Goal: Task Accomplishment & Management: Manage account settings

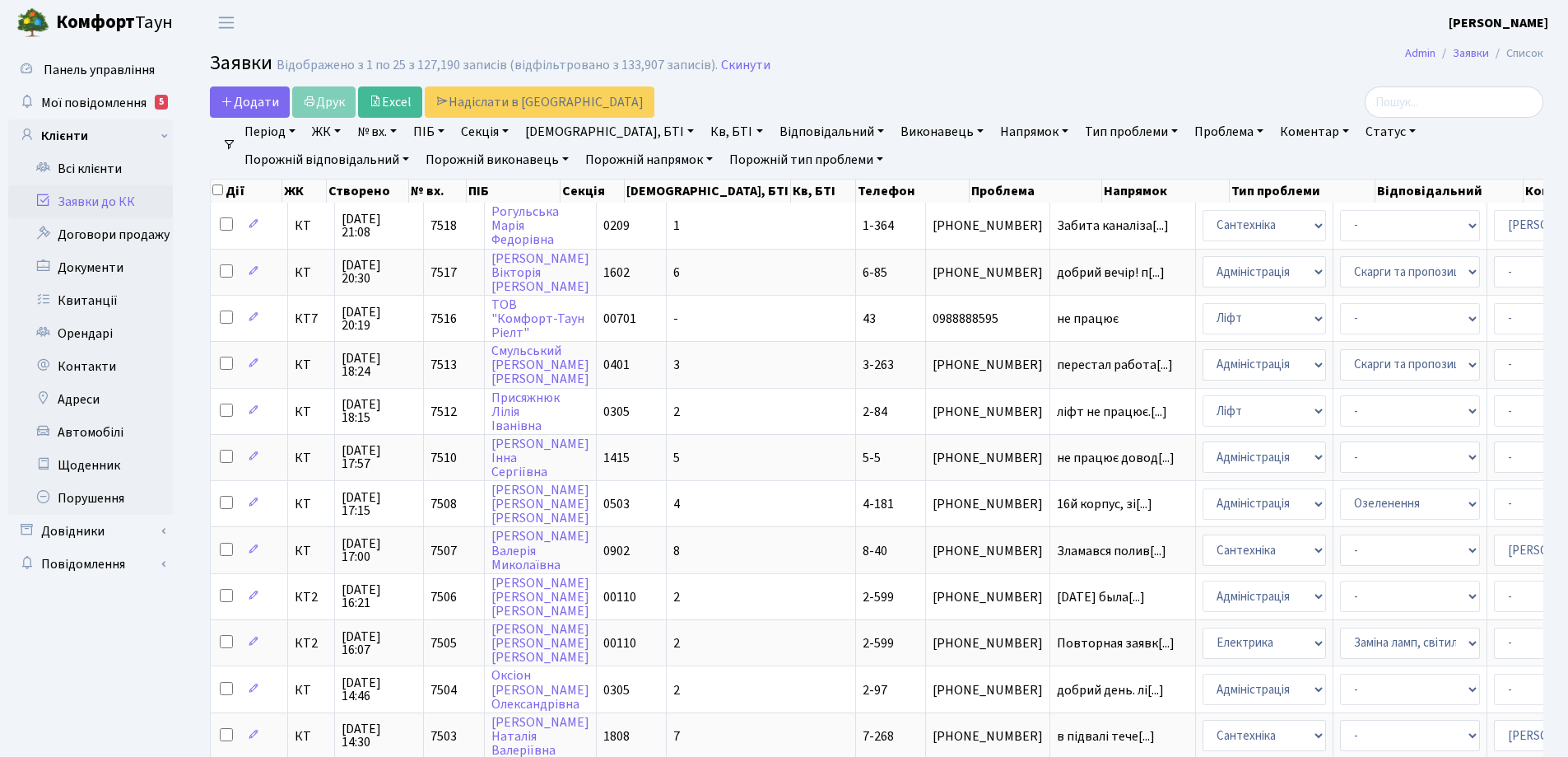
select select "25"
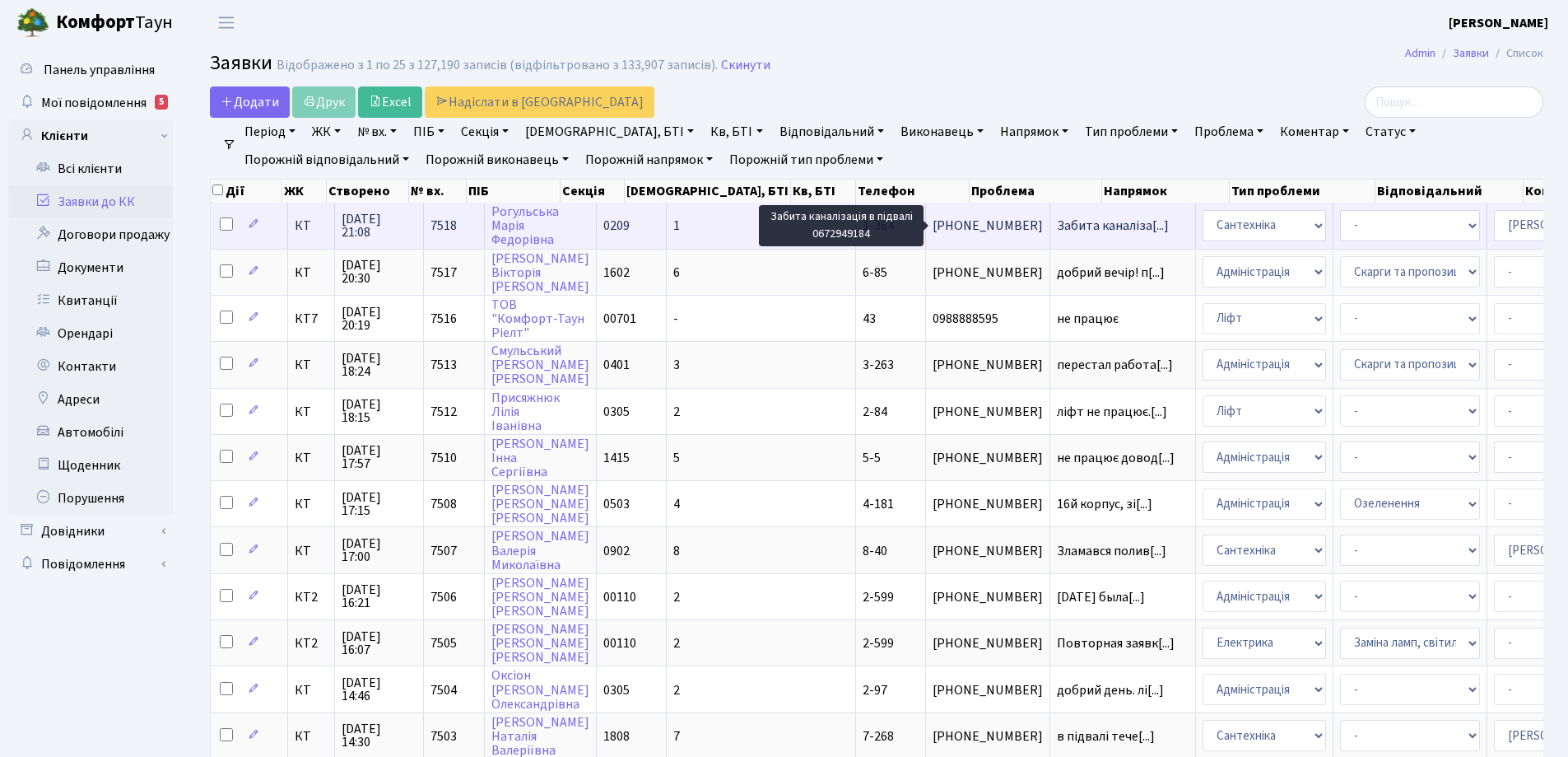
click at [1057, 230] on span "Забита каналіза[...]" at bounding box center [1113, 225] width 112 height 18
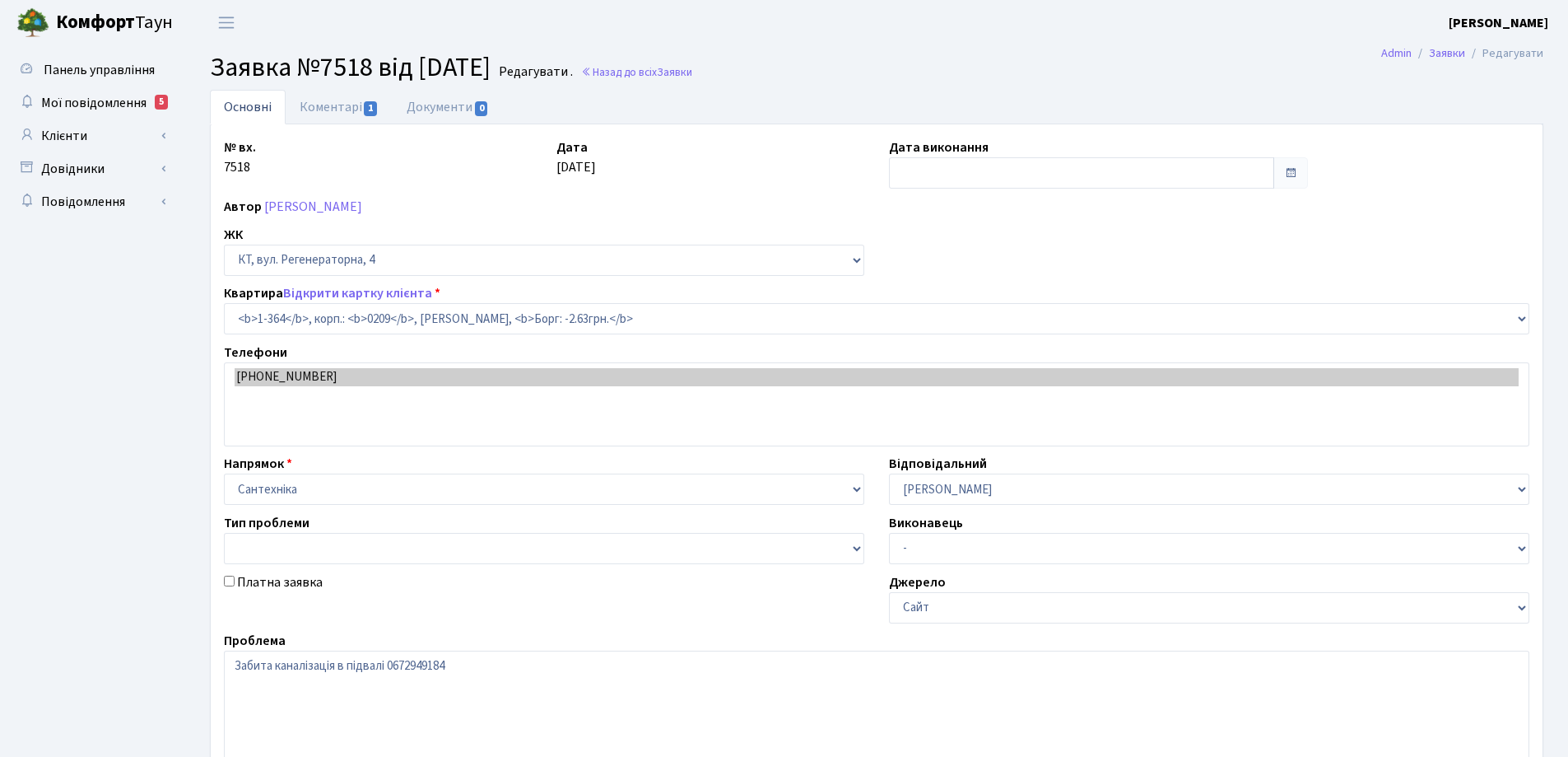
select select "364"
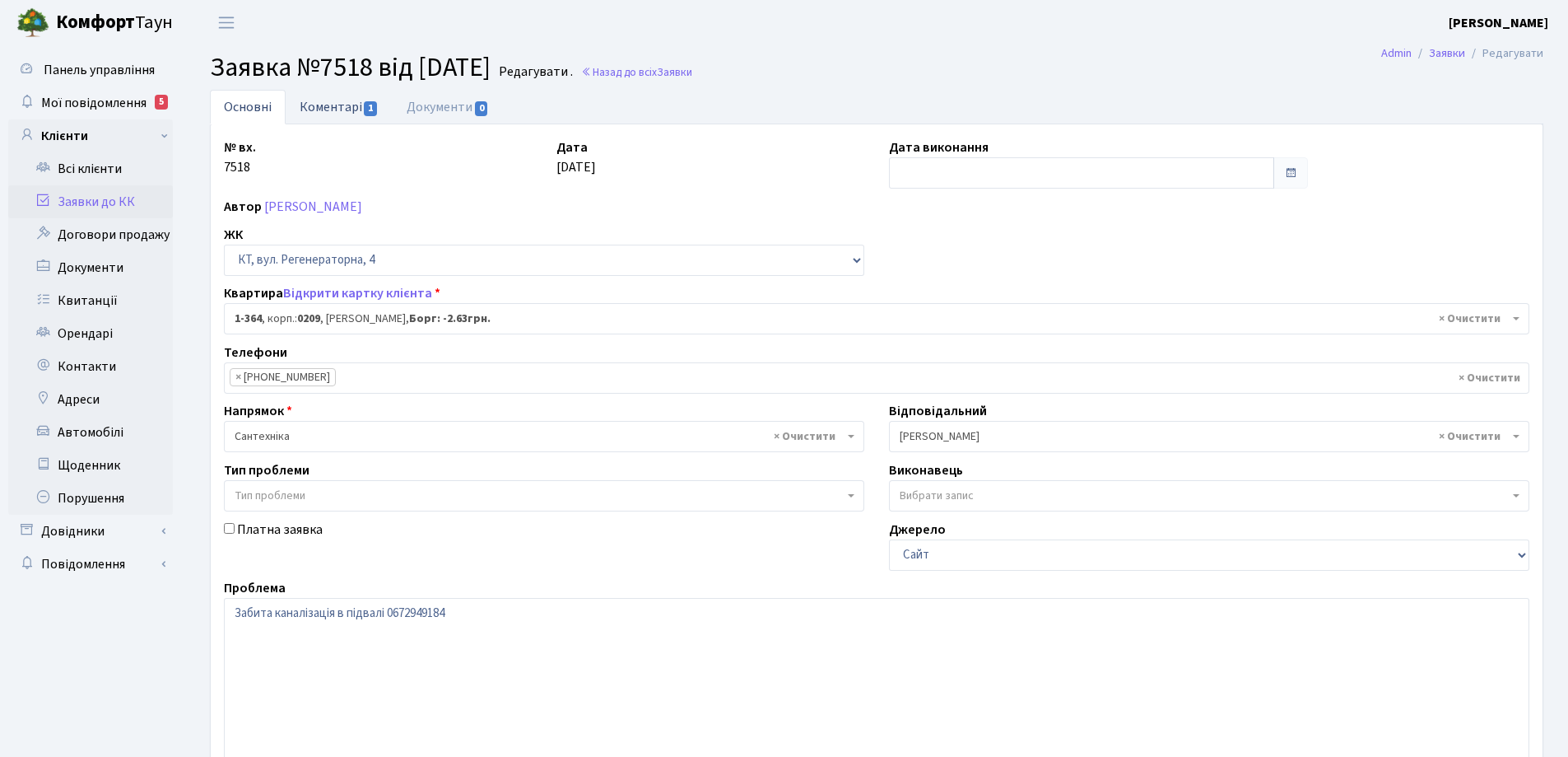
click at [346, 111] on link "Коментарі 1" at bounding box center [339, 107] width 107 height 34
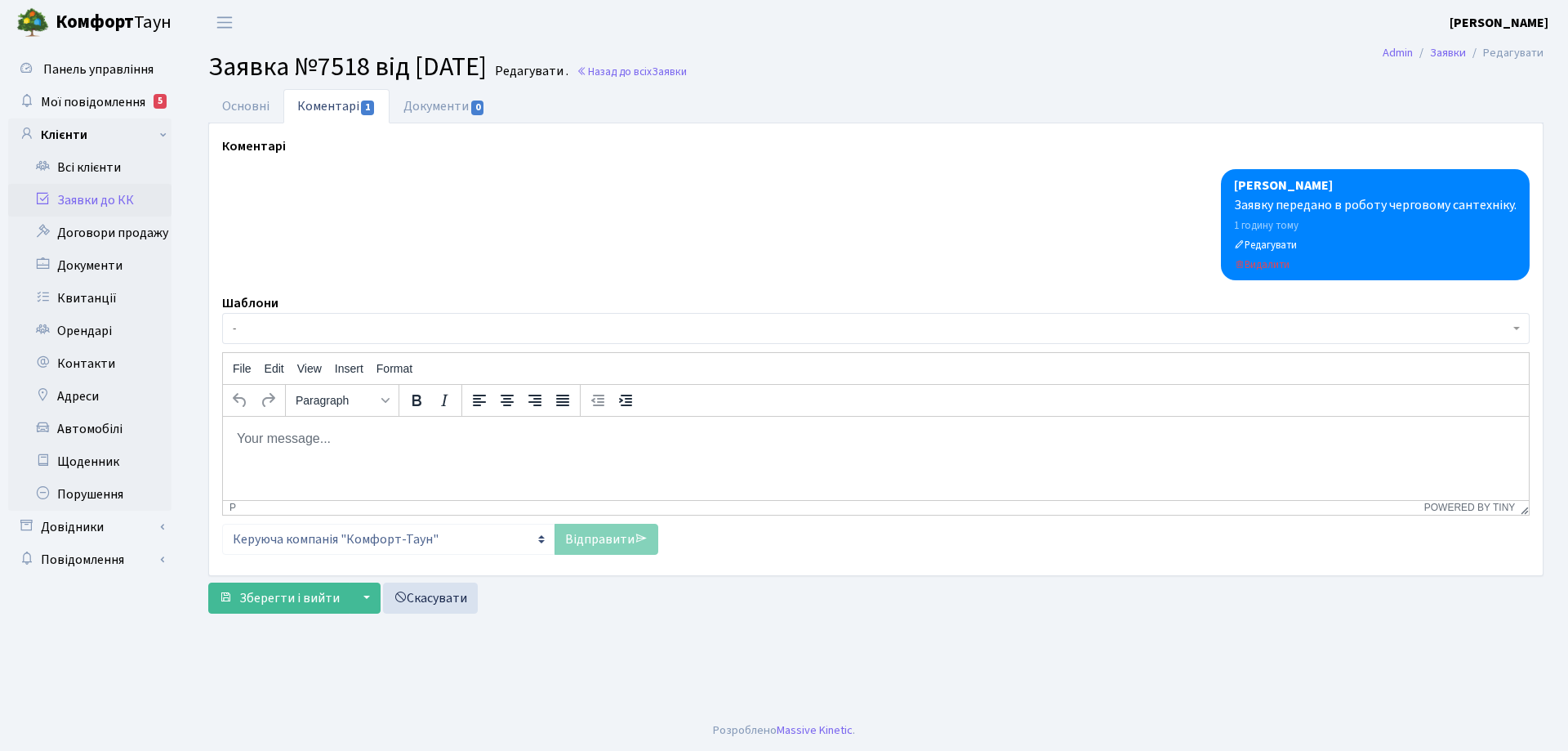
click at [303, 446] on body "Rich Text Area. Press ALT-0 for help." at bounding box center [876, 437] width 1280 height 18
click at [603, 540] on link "Відправити" at bounding box center [606, 539] width 103 height 31
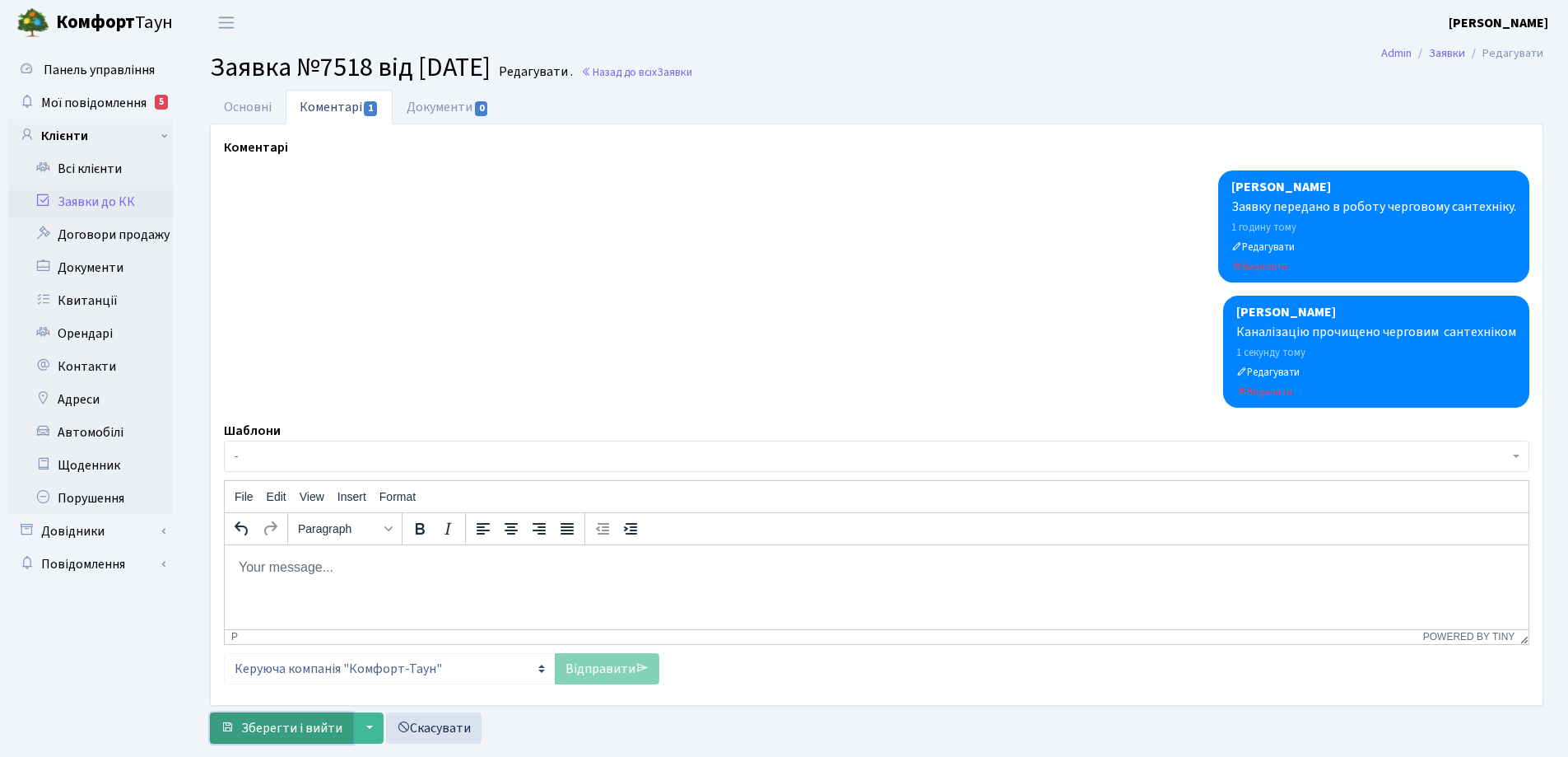
click at [332, 733] on span "Зберегти і вийти" at bounding box center [292, 728] width 101 height 18
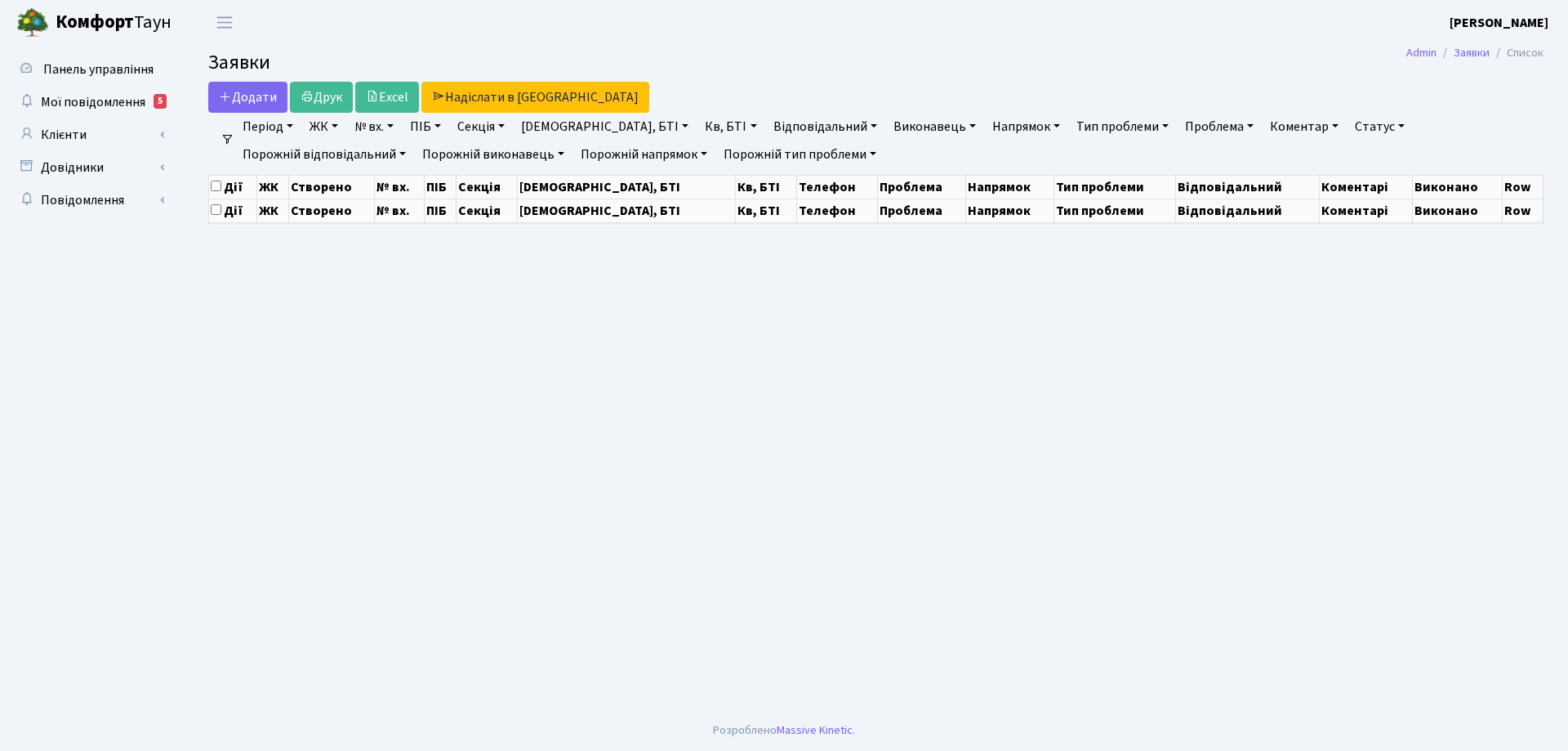
select select "25"
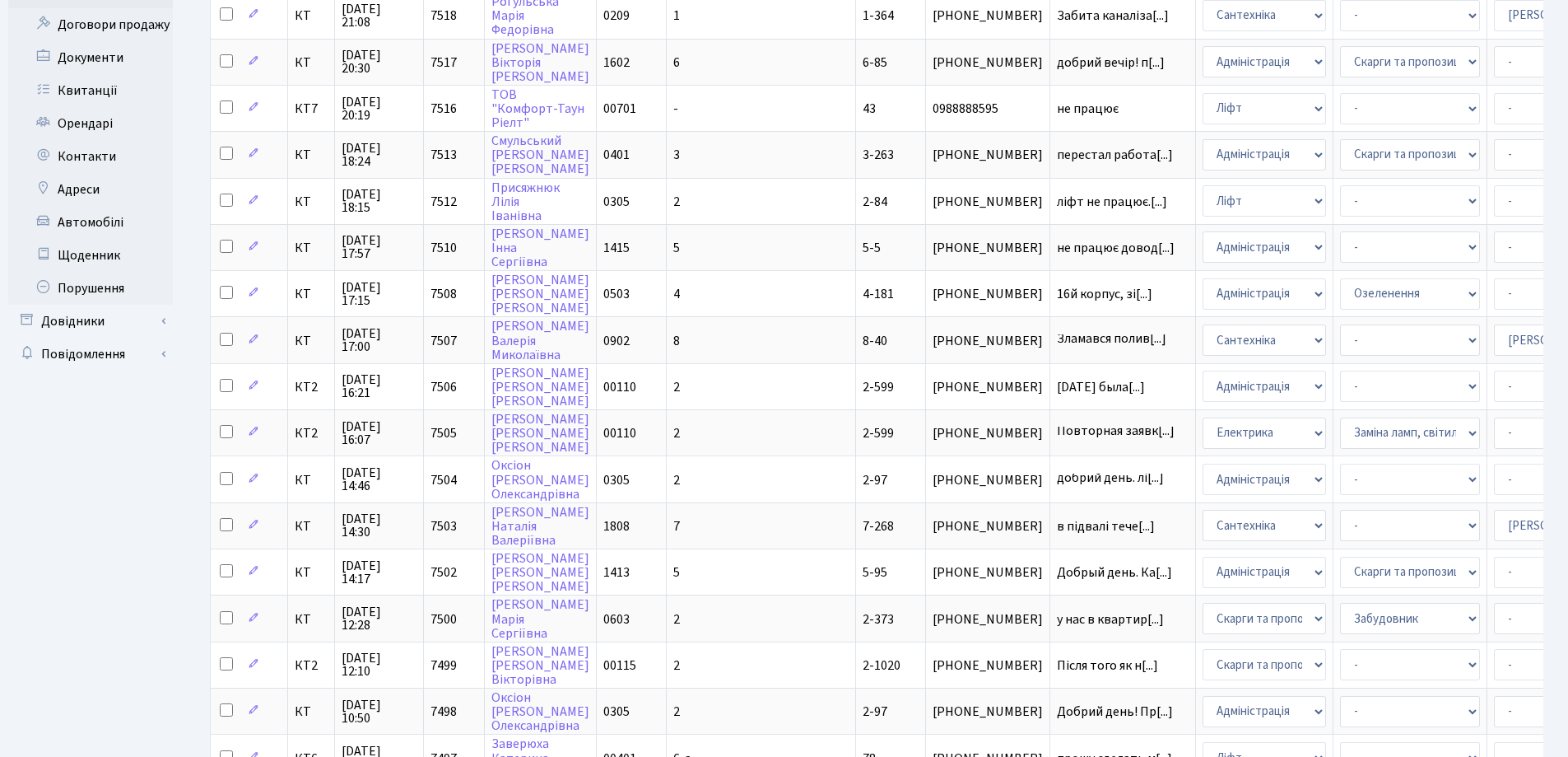
scroll to position [335, 0]
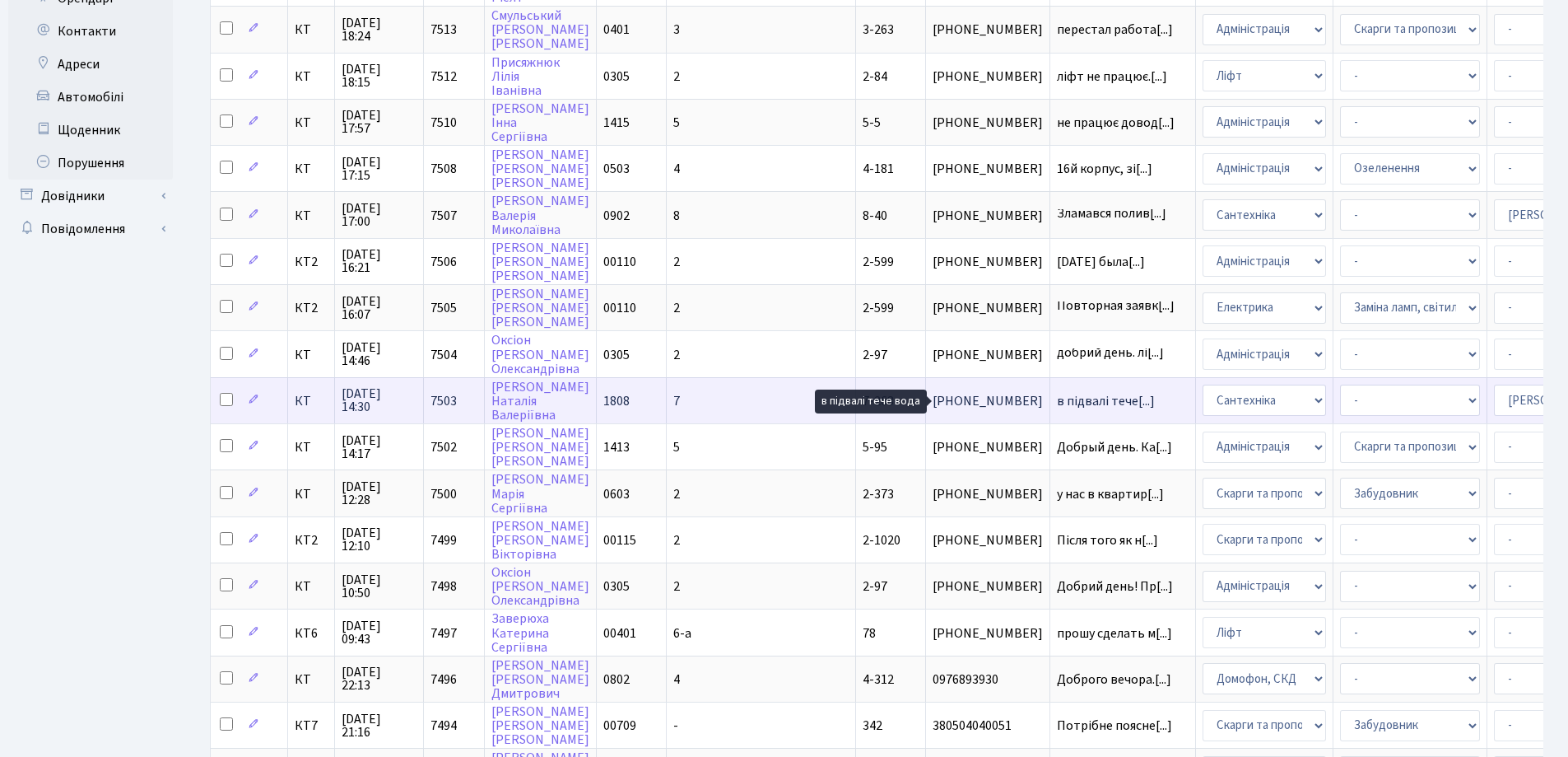
click at [1057, 396] on span "в підвалі тече[...]" at bounding box center [1105, 401] width 98 height 18
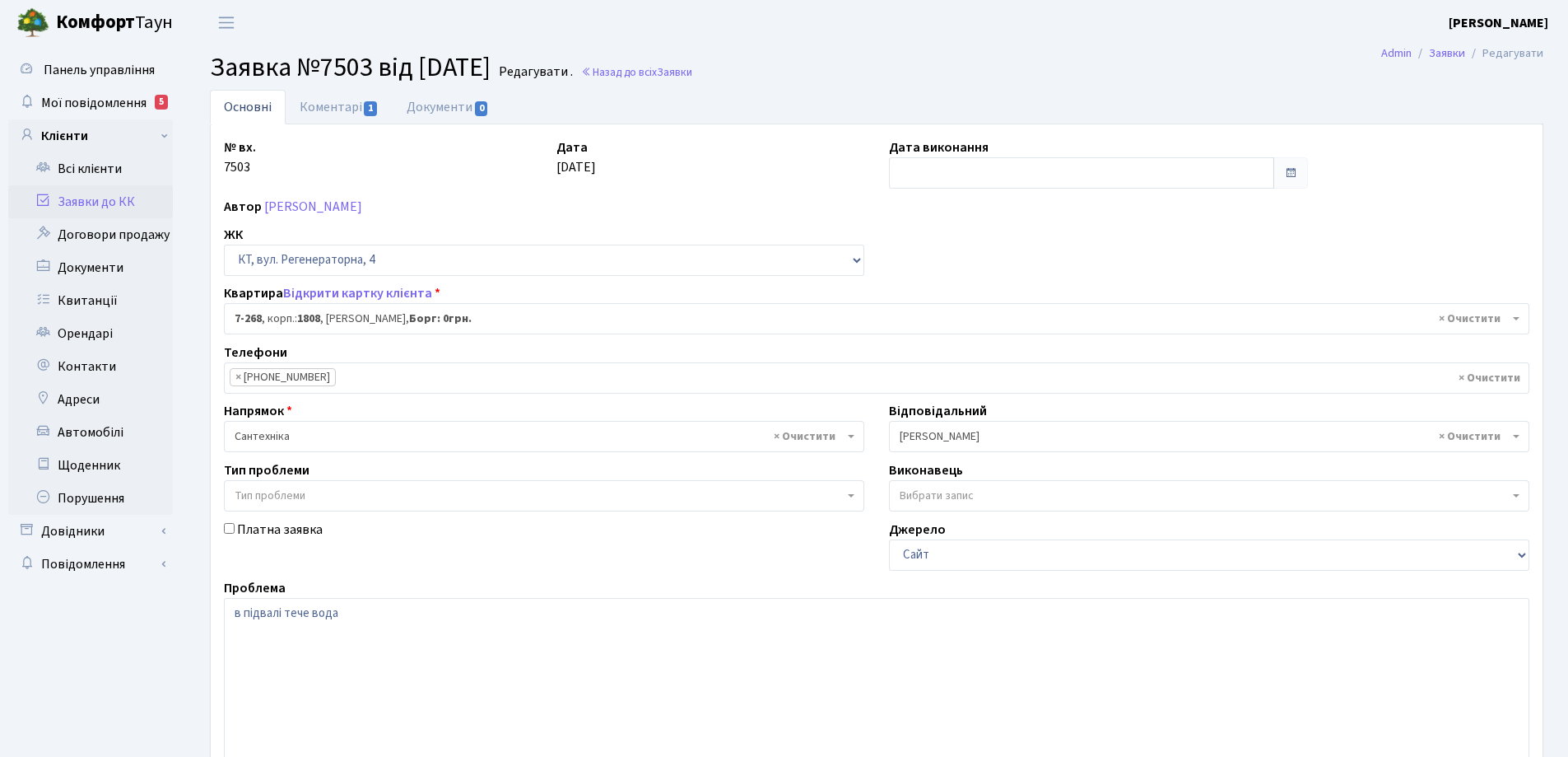
select select "4876"
click at [338, 110] on link "Коментарі 1" at bounding box center [339, 107] width 107 height 34
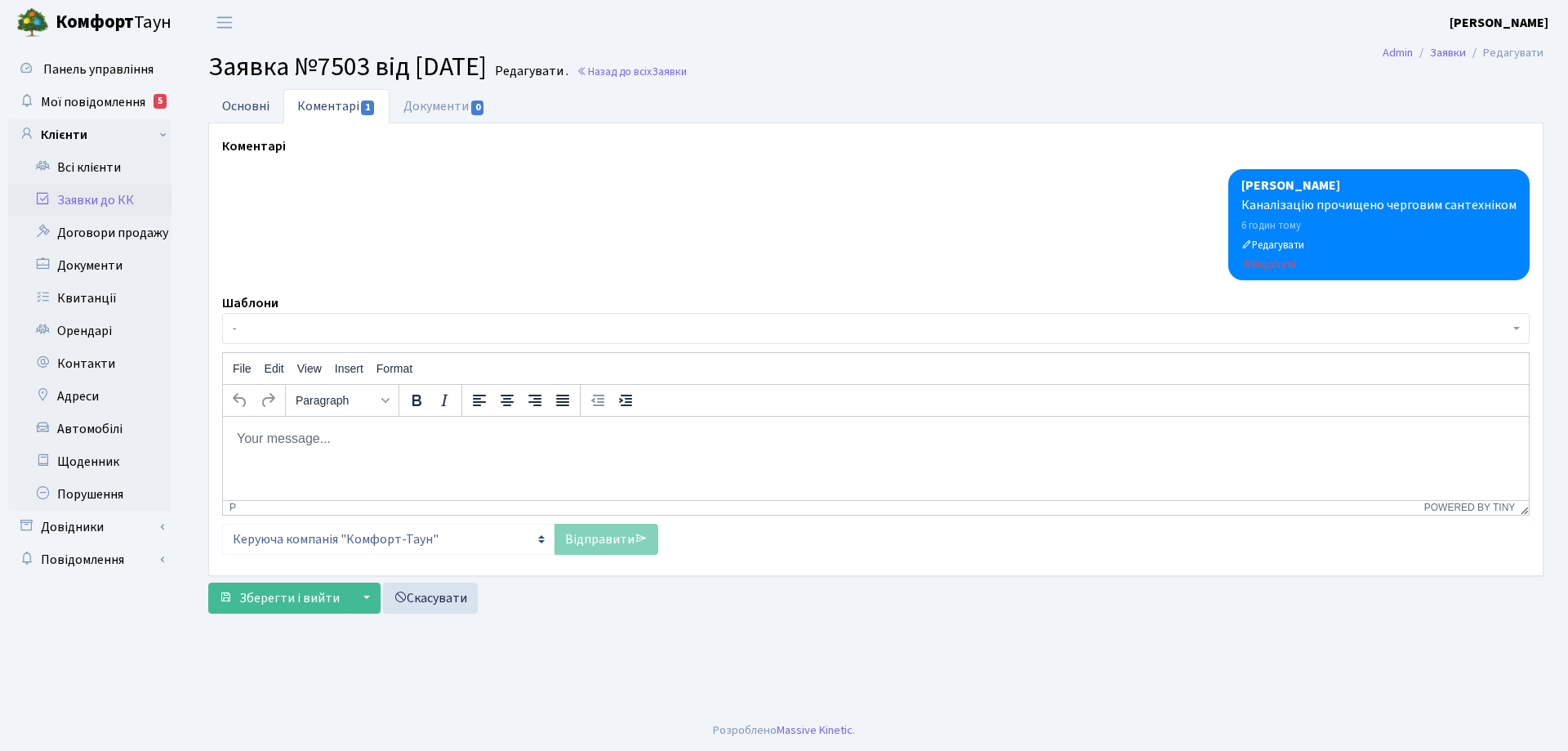
click at [241, 102] on link "Основні" at bounding box center [246, 106] width 75 height 34
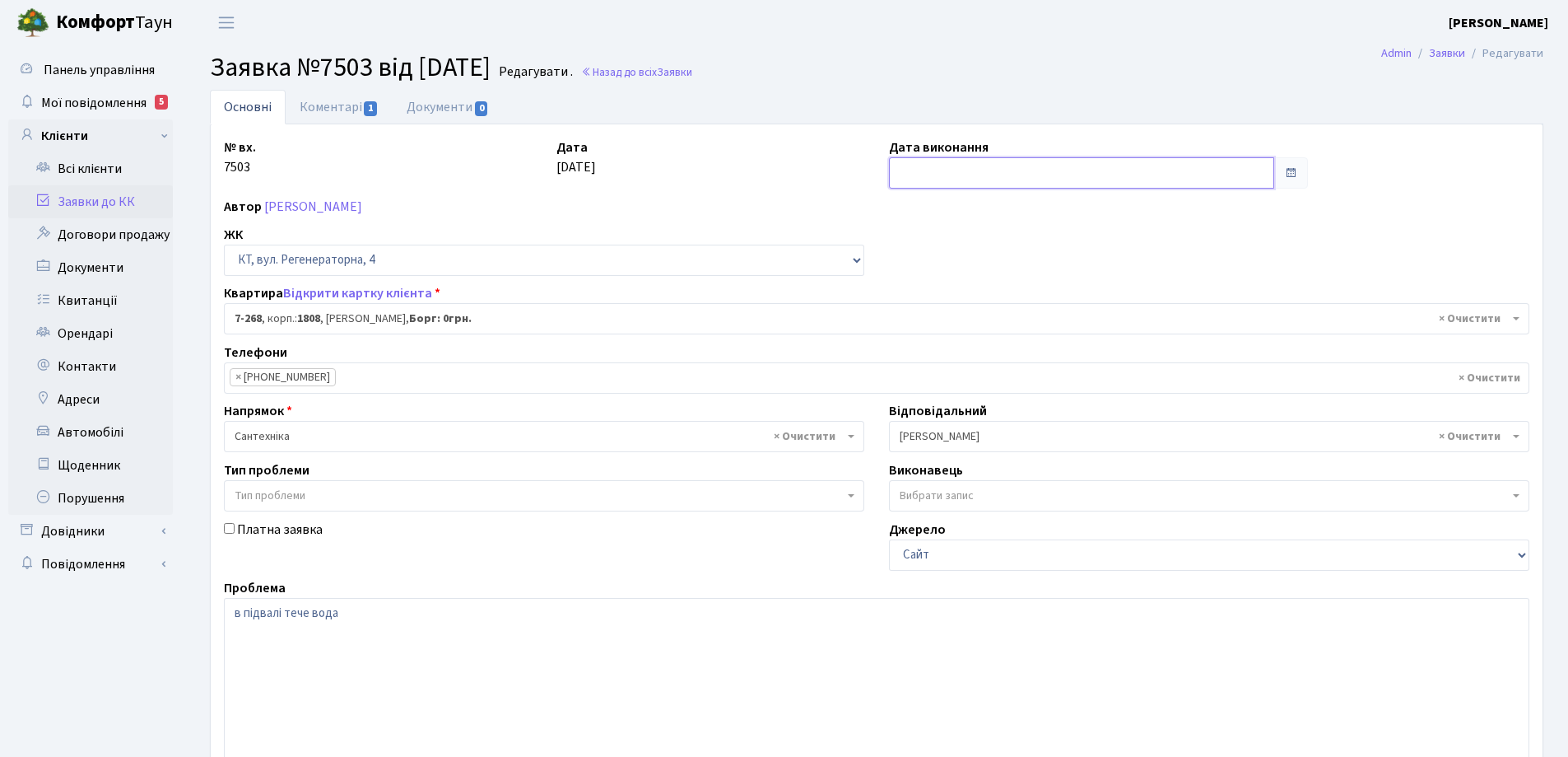
click at [937, 172] on input "text" at bounding box center [1081, 172] width 385 height 31
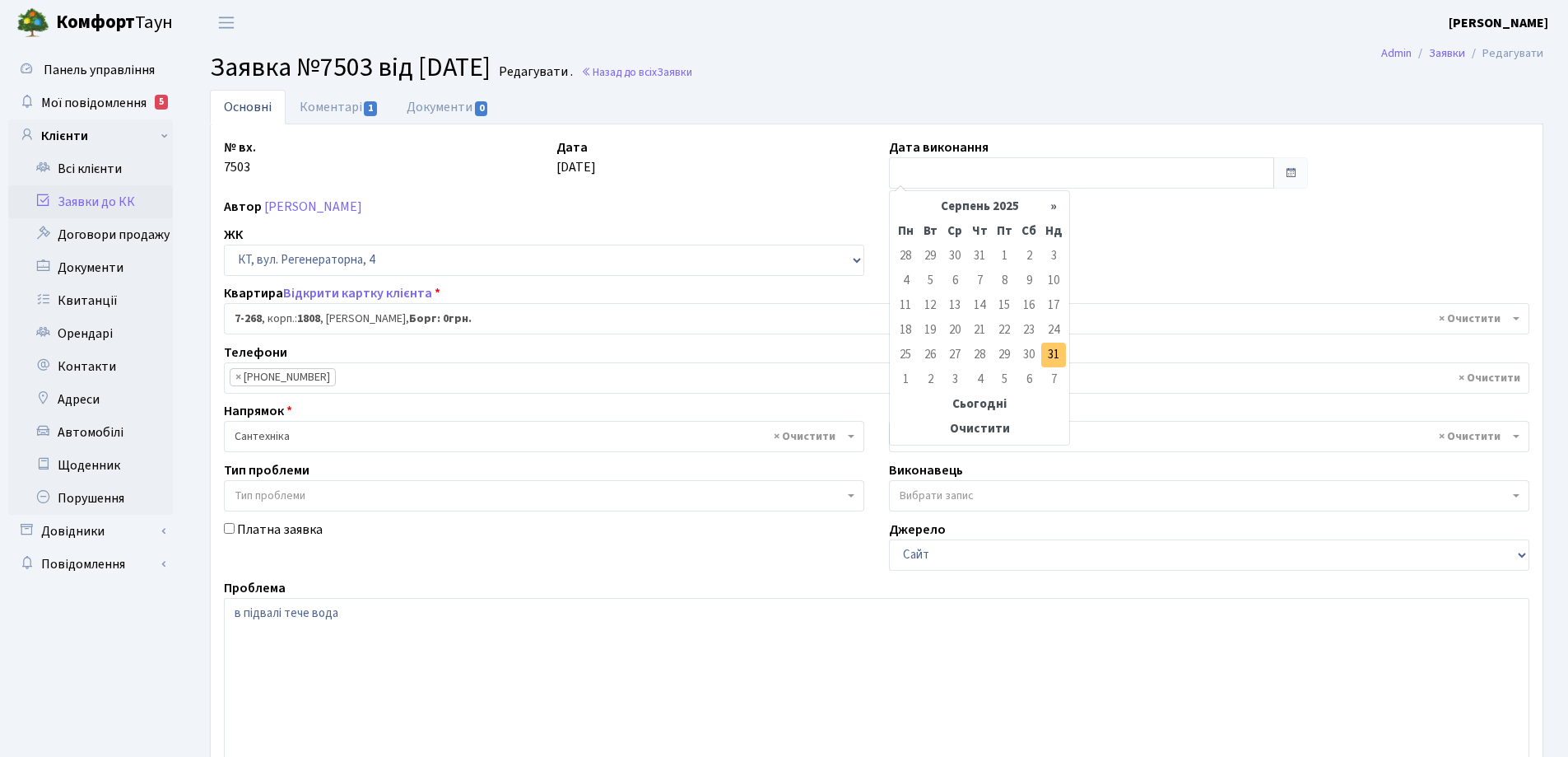
click at [1061, 353] on td "31" at bounding box center [1054, 355] width 25 height 25
type input "[DATE]"
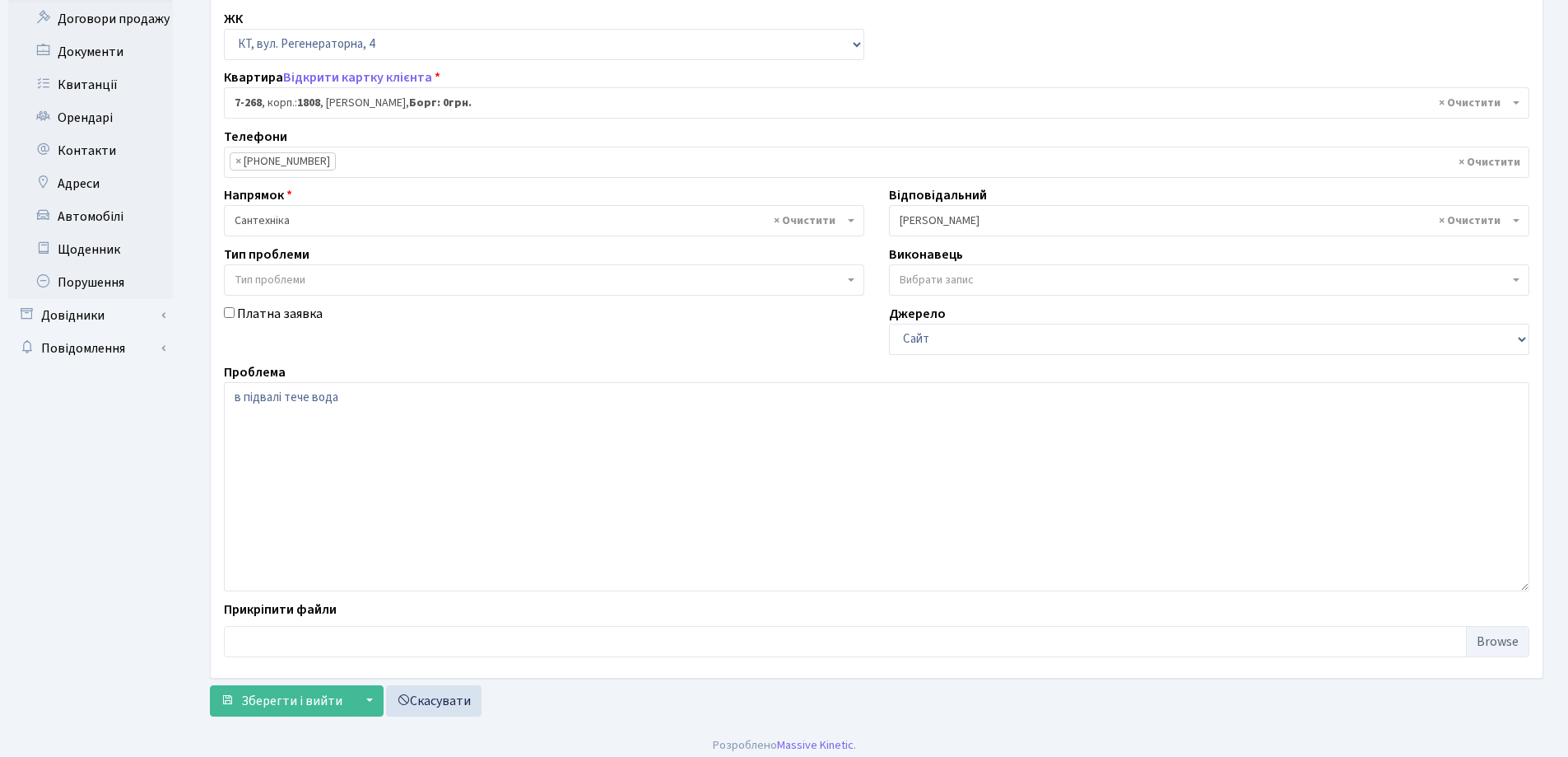
scroll to position [225, 0]
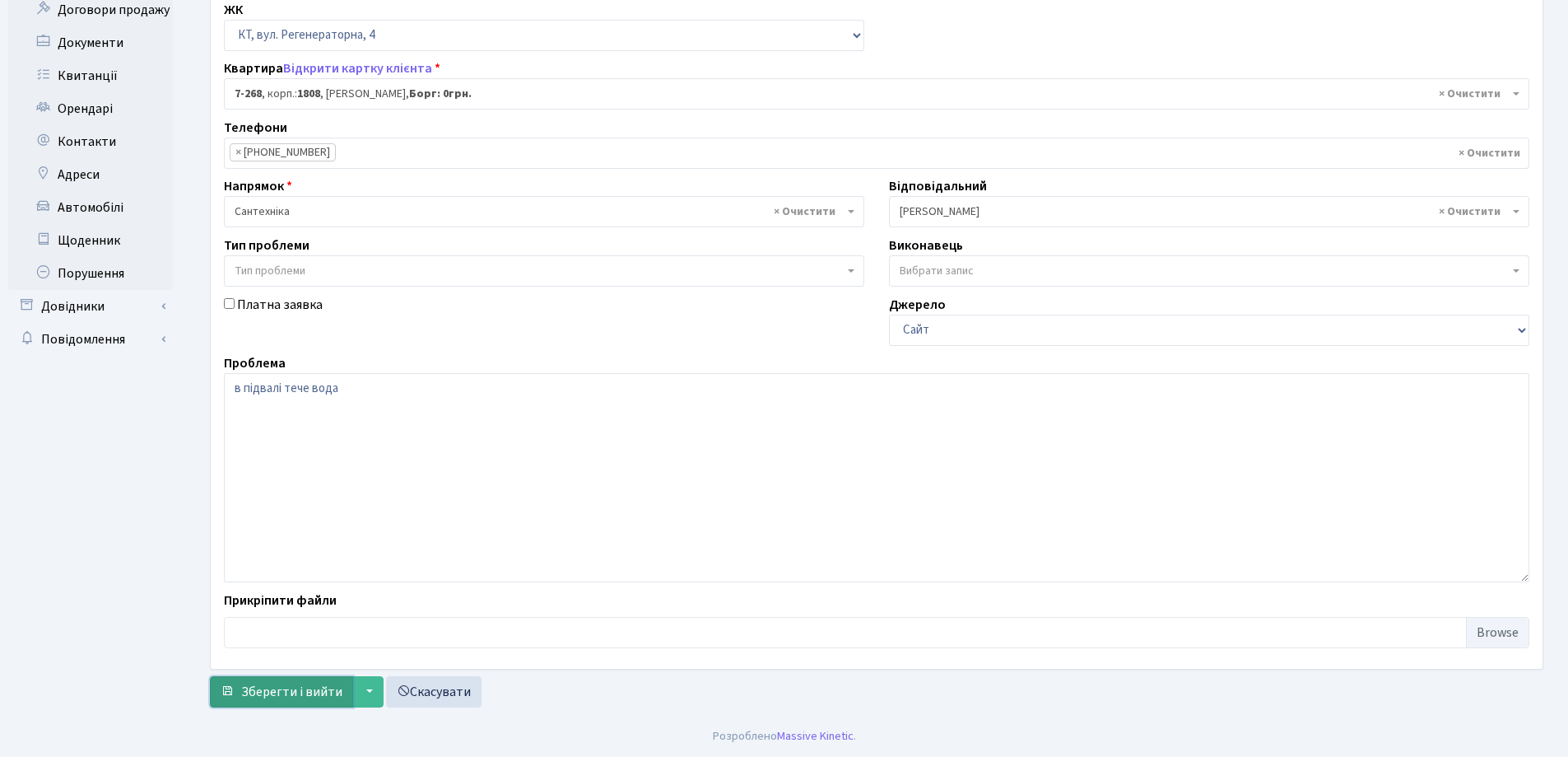
click at [284, 687] on span "Зберегти і вийти" at bounding box center [292, 692] width 101 height 18
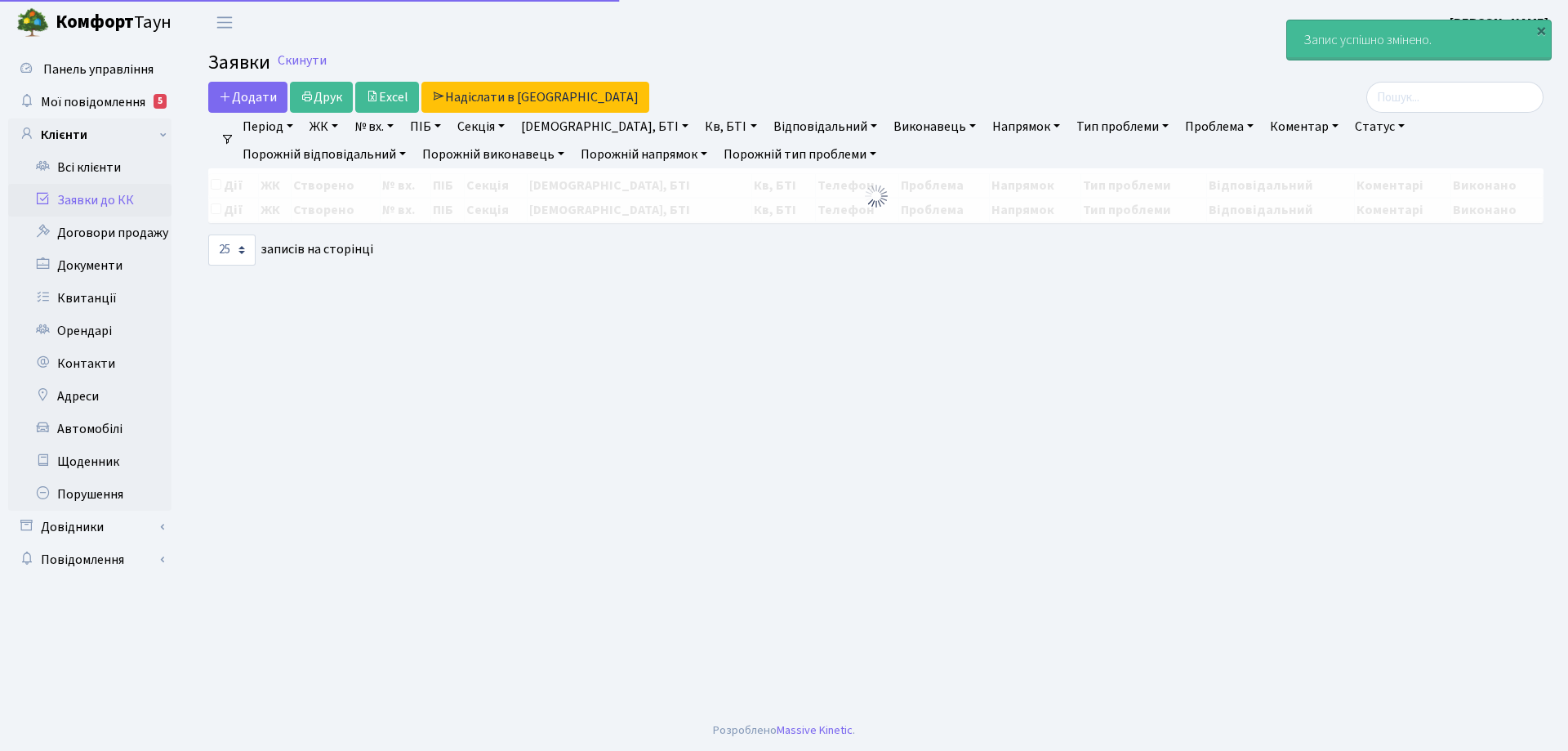
select select "25"
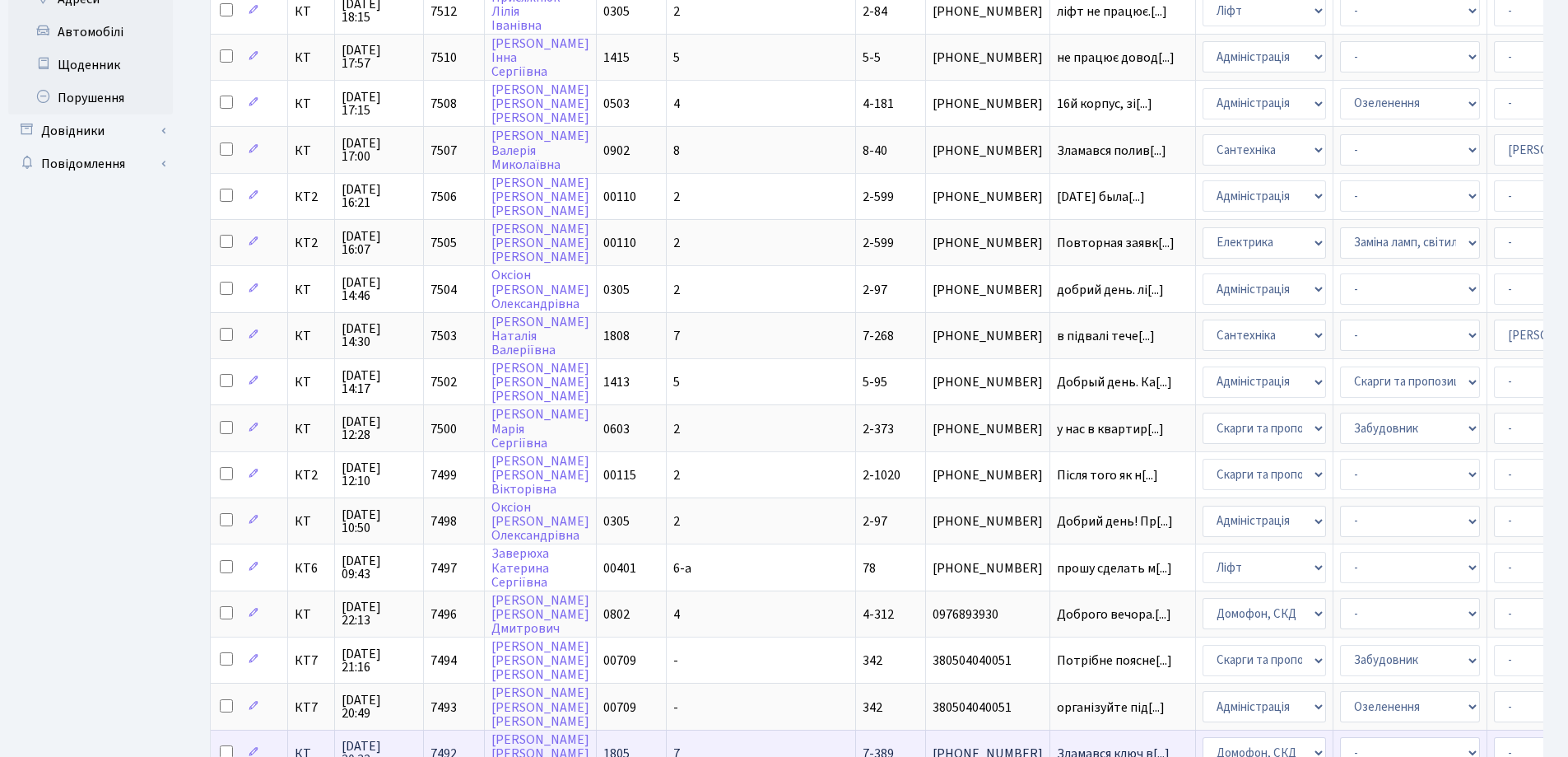
scroll to position [400, 0]
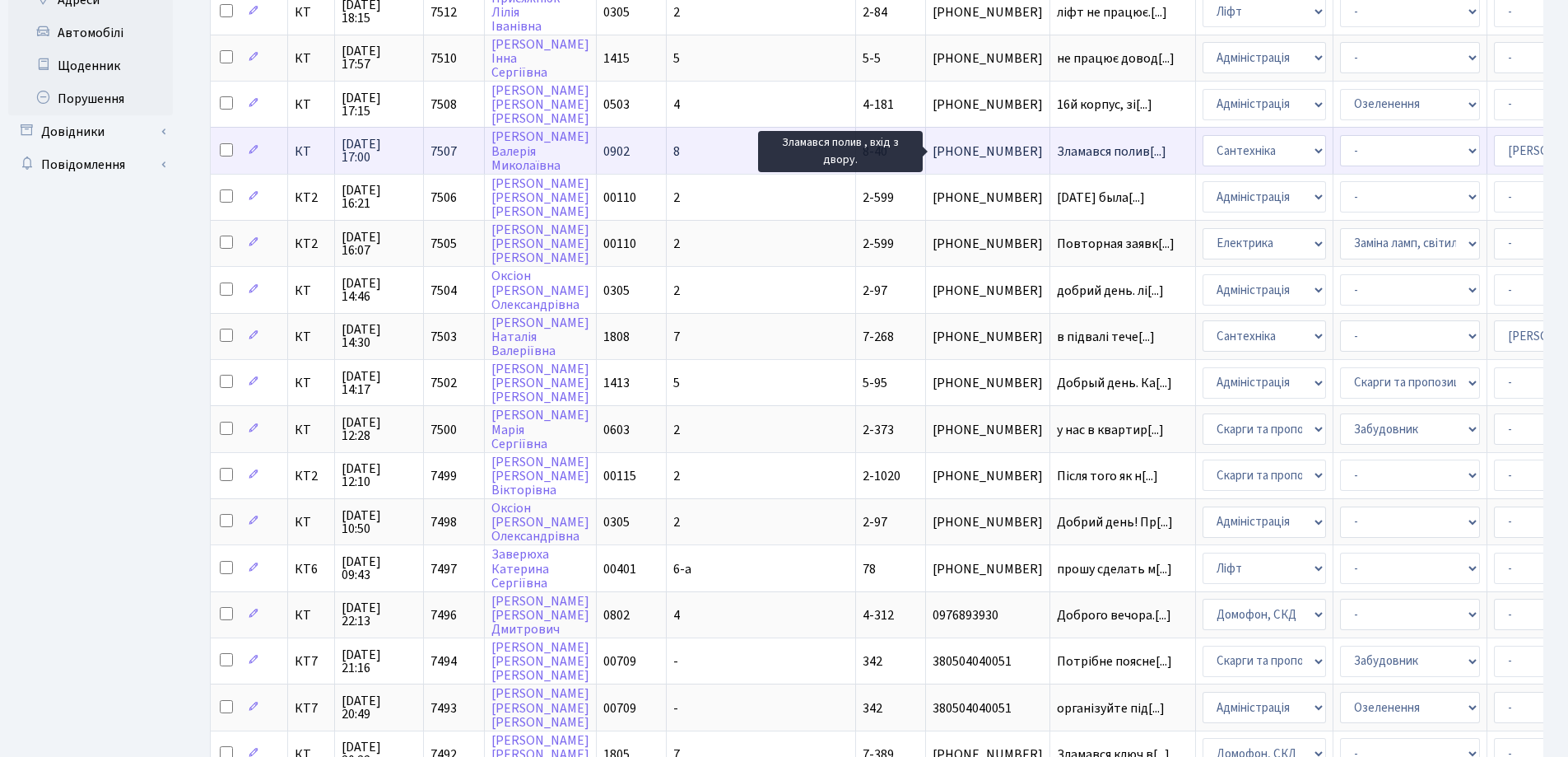
click at [1057, 154] on span "Зламався полив[...]" at bounding box center [1112, 151] width 110 height 18
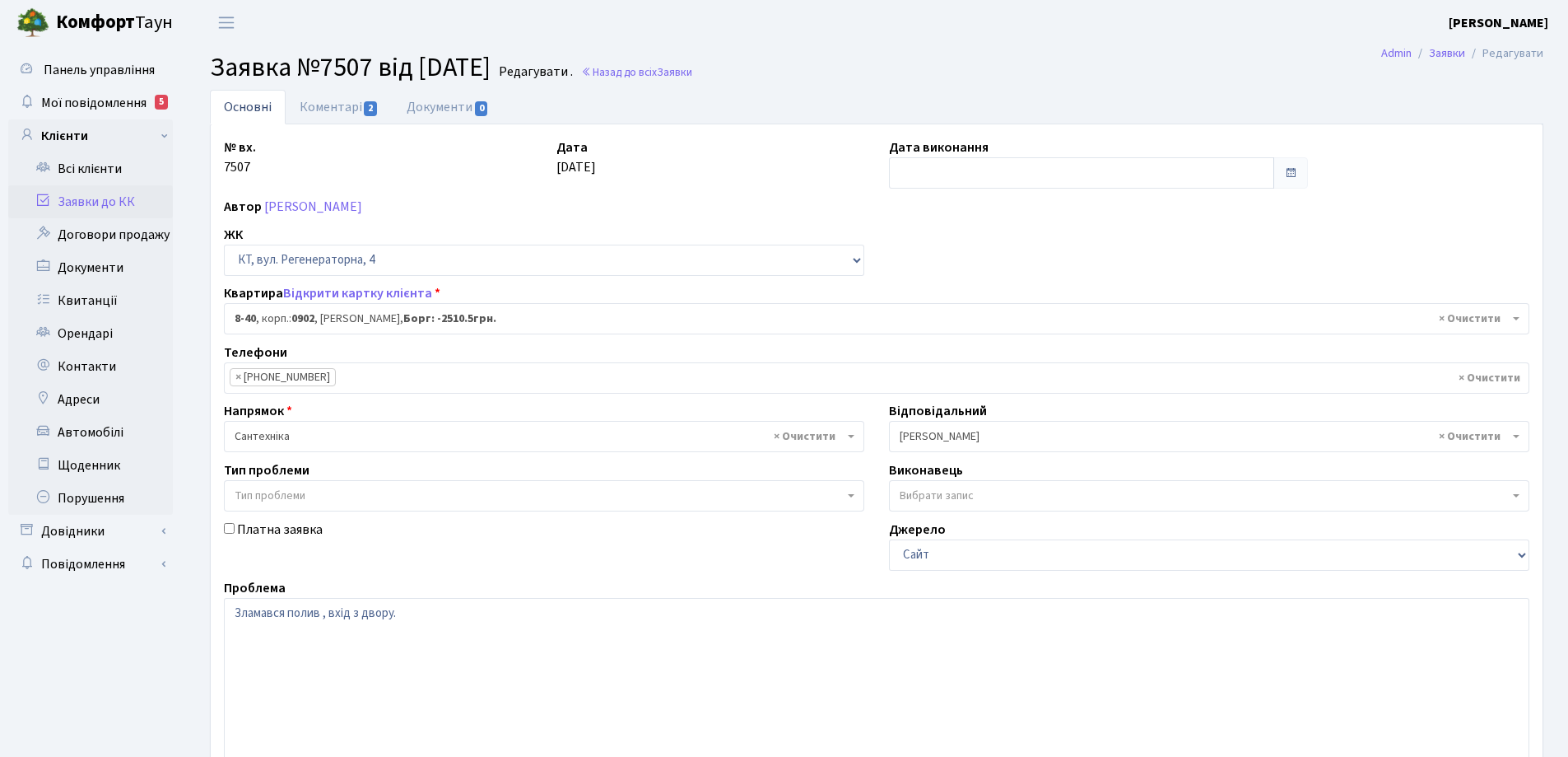
select select "6417"
click at [929, 176] on input "text" at bounding box center [1081, 172] width 385 height 31
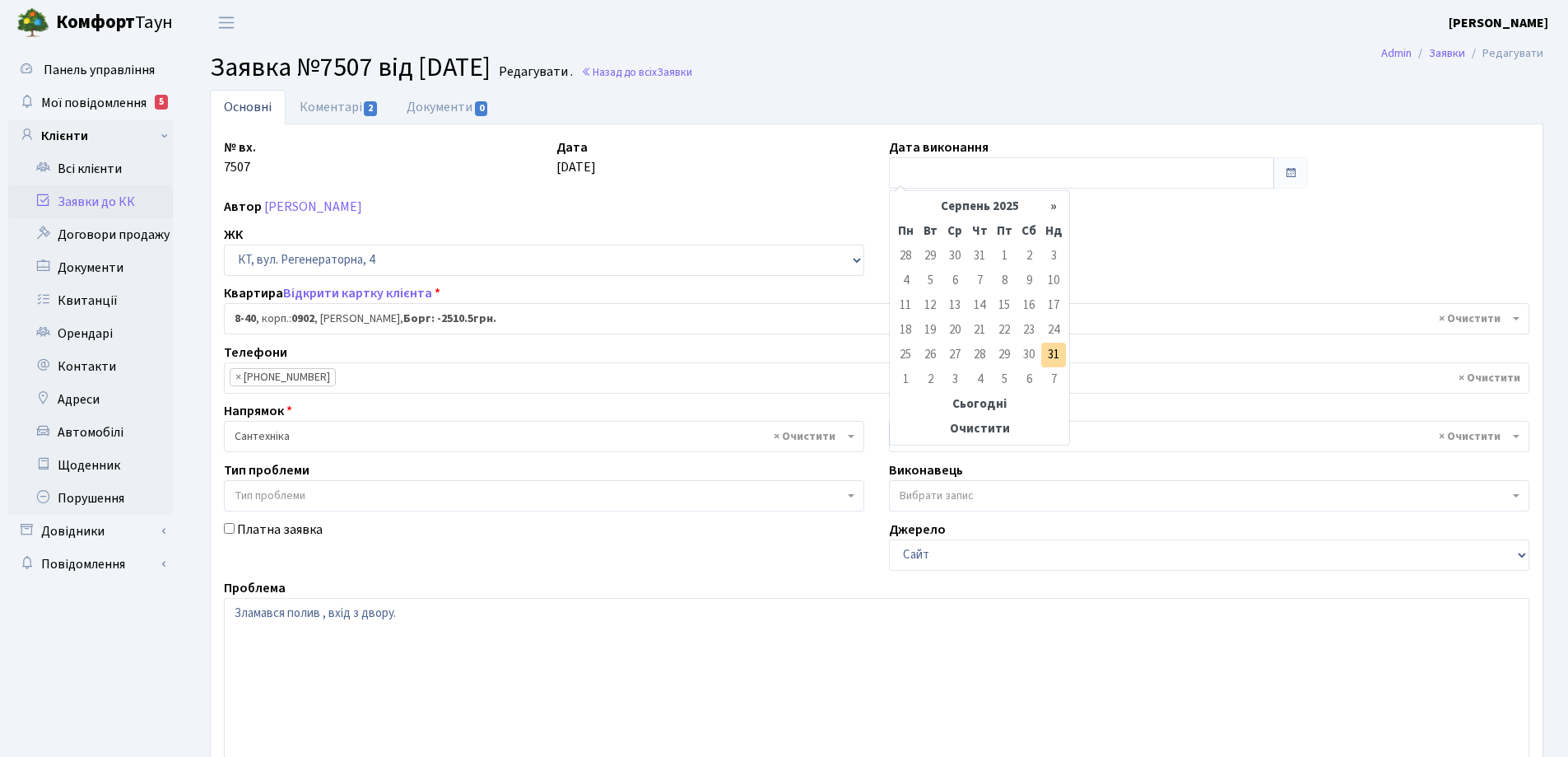
drag, startPoint x: 1053, startPoint y: 356, endPoint x: 1044, endPoint y: 355, distance: 9.1
click at [1049, 356] on td "31" at bounding box center [1054, 355] width 25 height 25
type input "[DATE]"
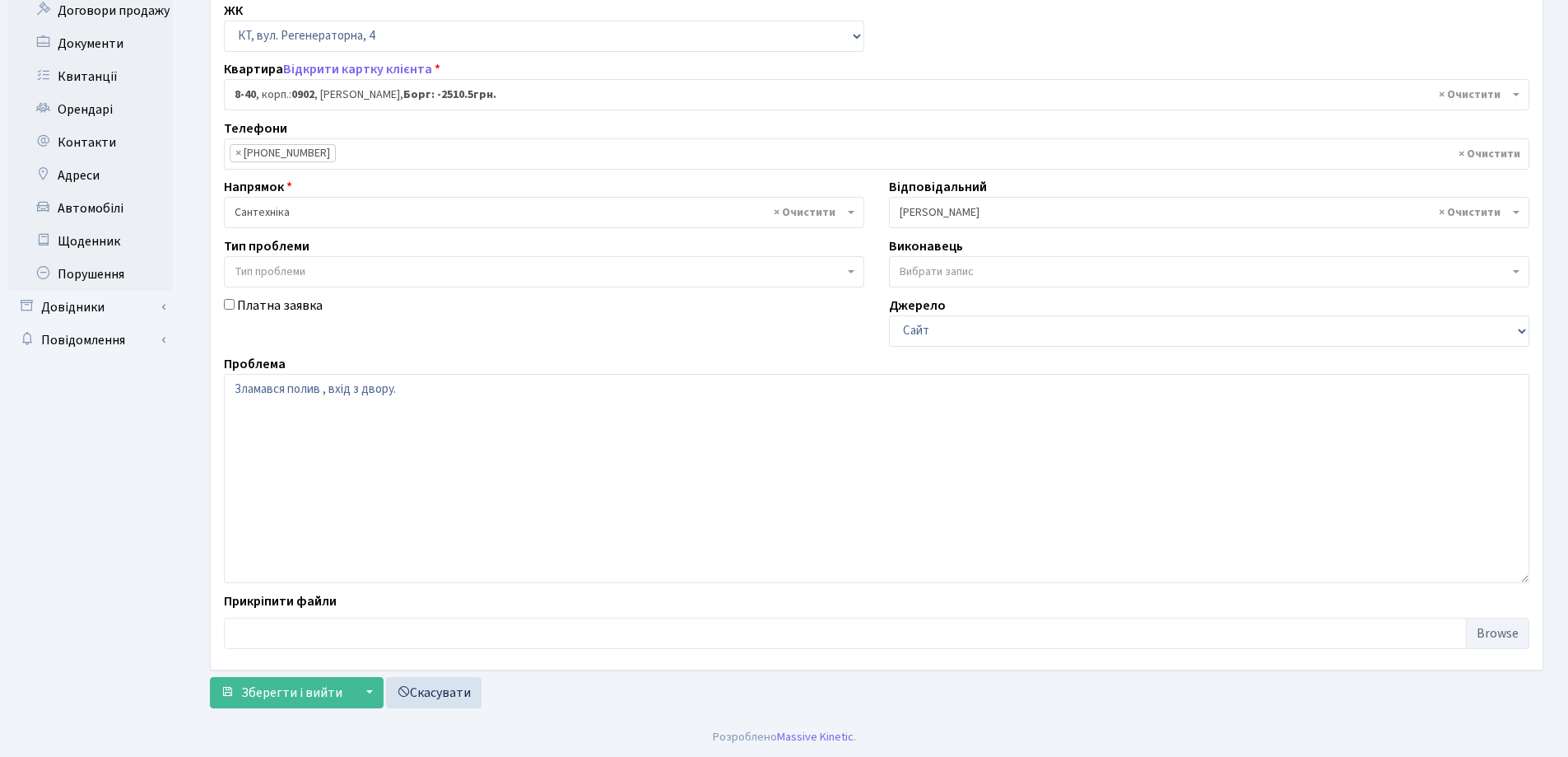
scroll to position [225, 0]
click at [304, 693] on span "Зберегти і вийти" at bounding box center [292, 692] width 101 height 18
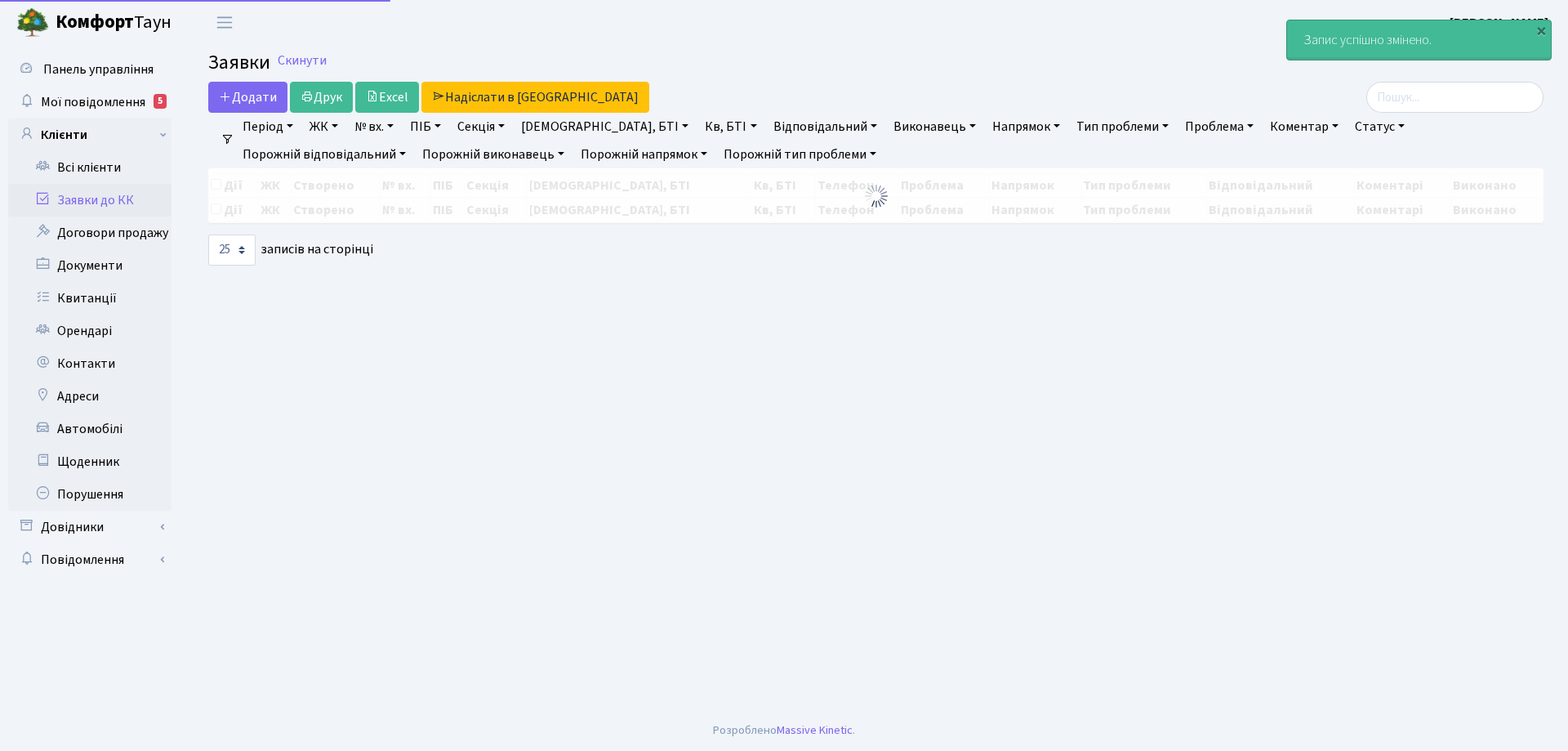
select select "25"
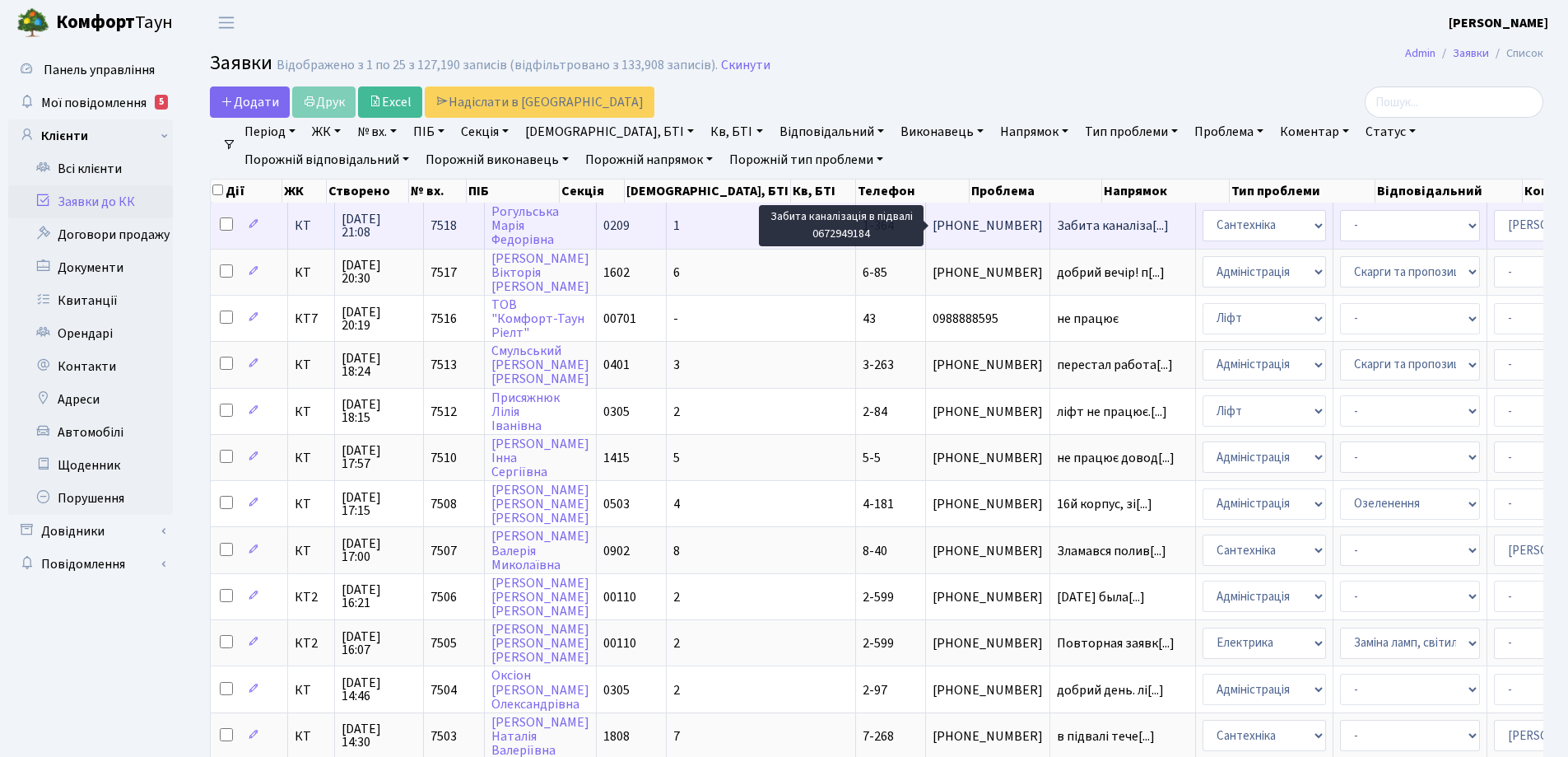
click at [1057, 228] on span "Забита каналіза[...]" at bounding box center [1113, 225] width 112 height 18
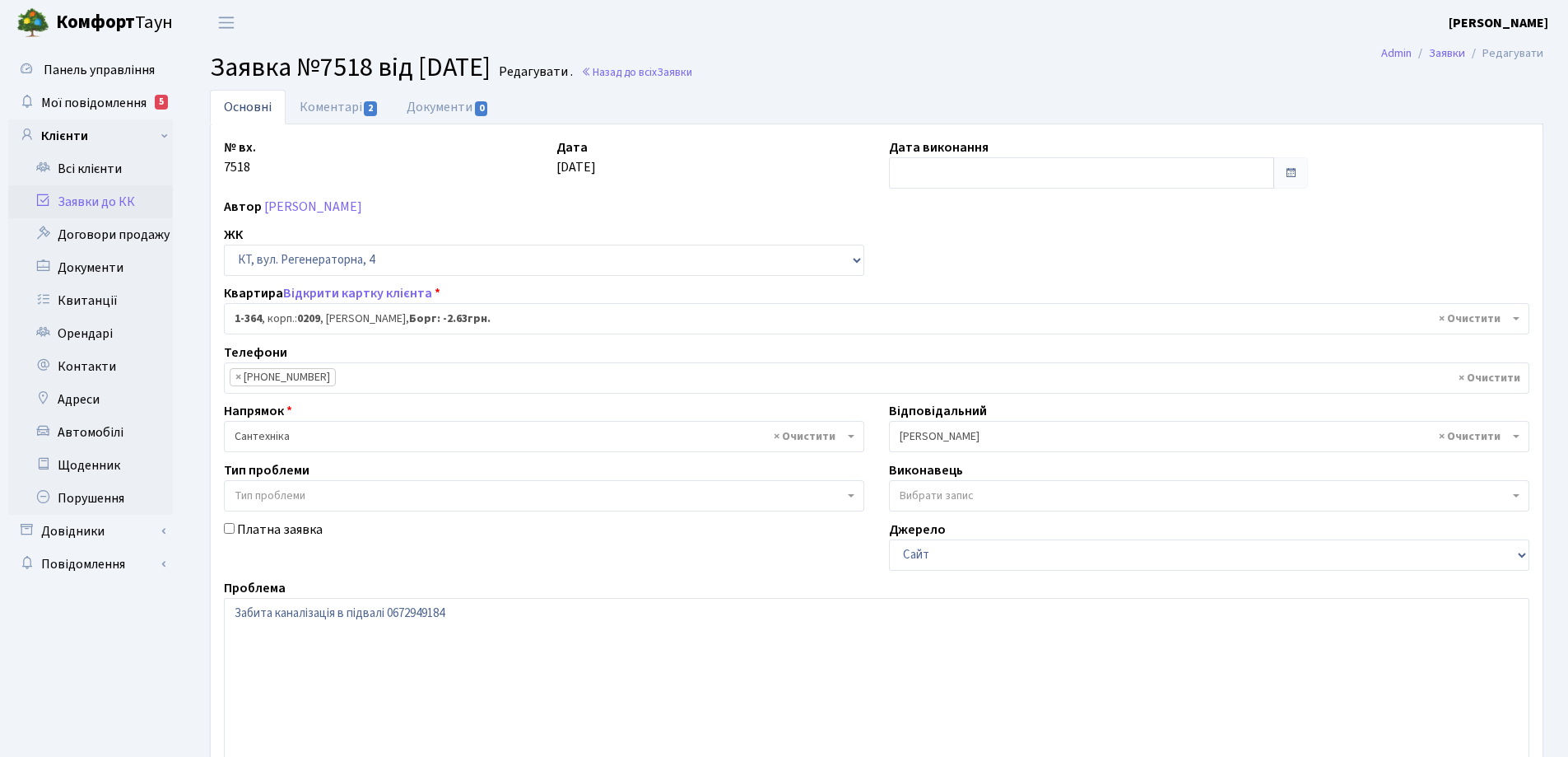
select select "364"
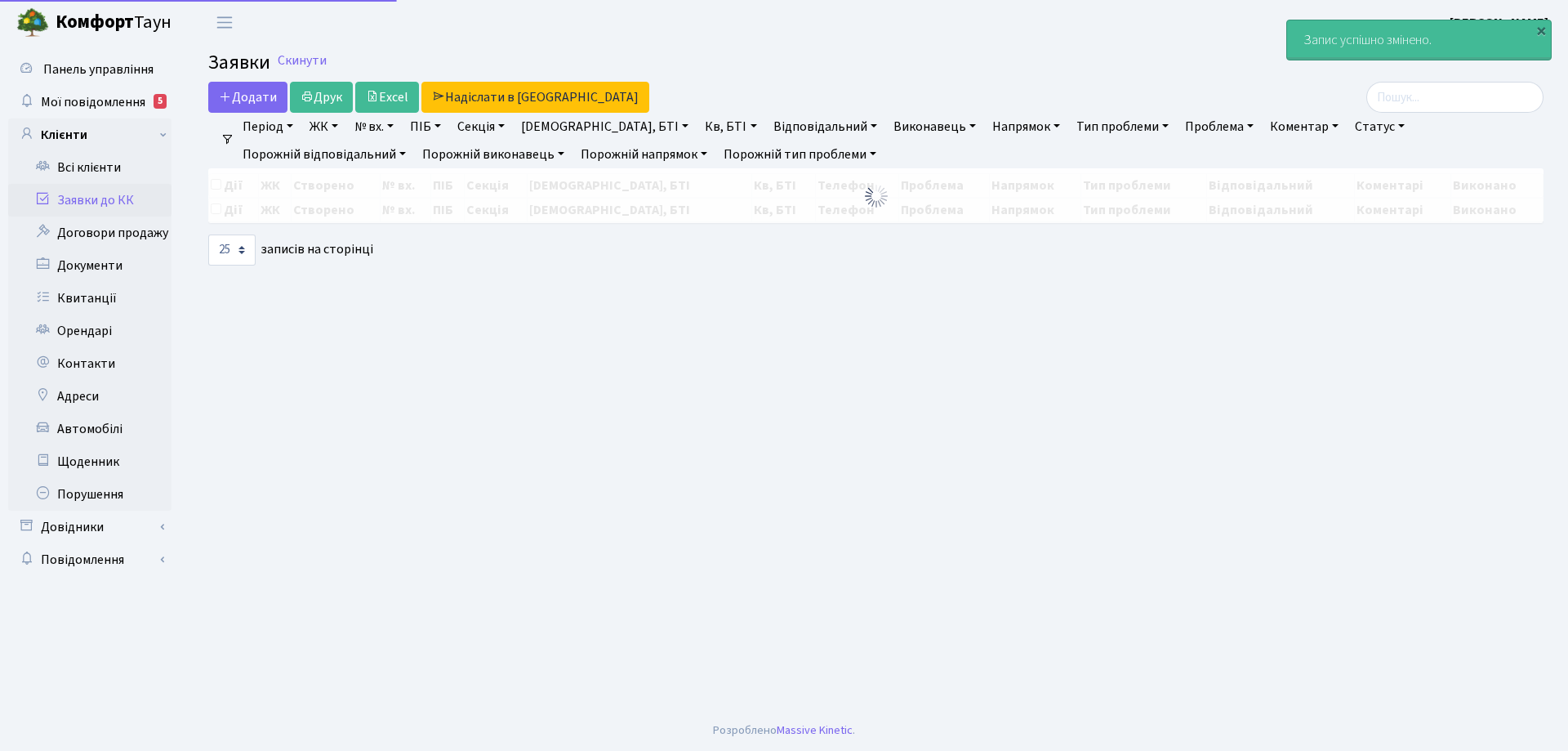
select select "25"
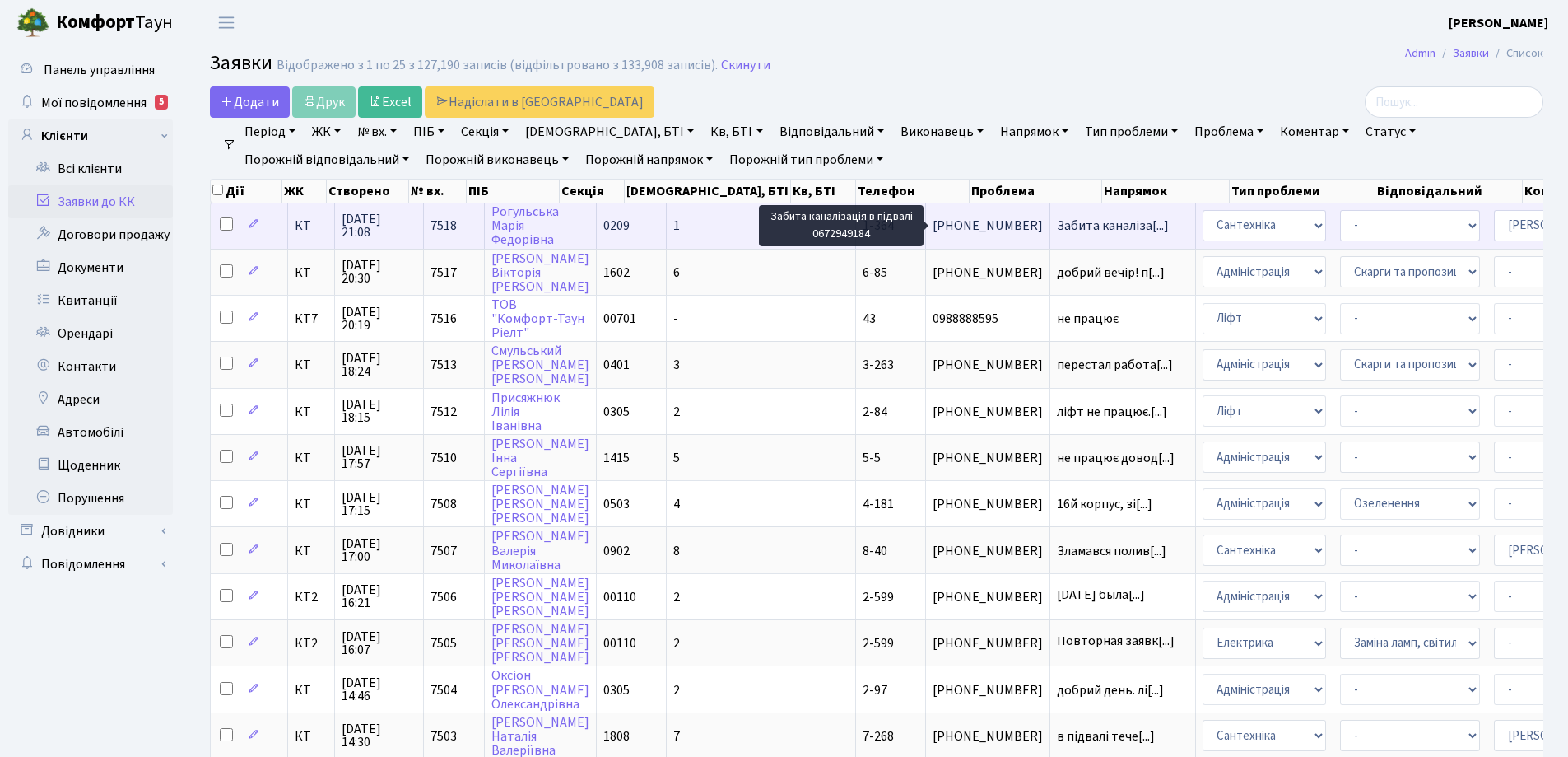
click at [1057, 220] on span "Забита каналіза[...]" at bounding box center [1113, 225] width 112 height 18
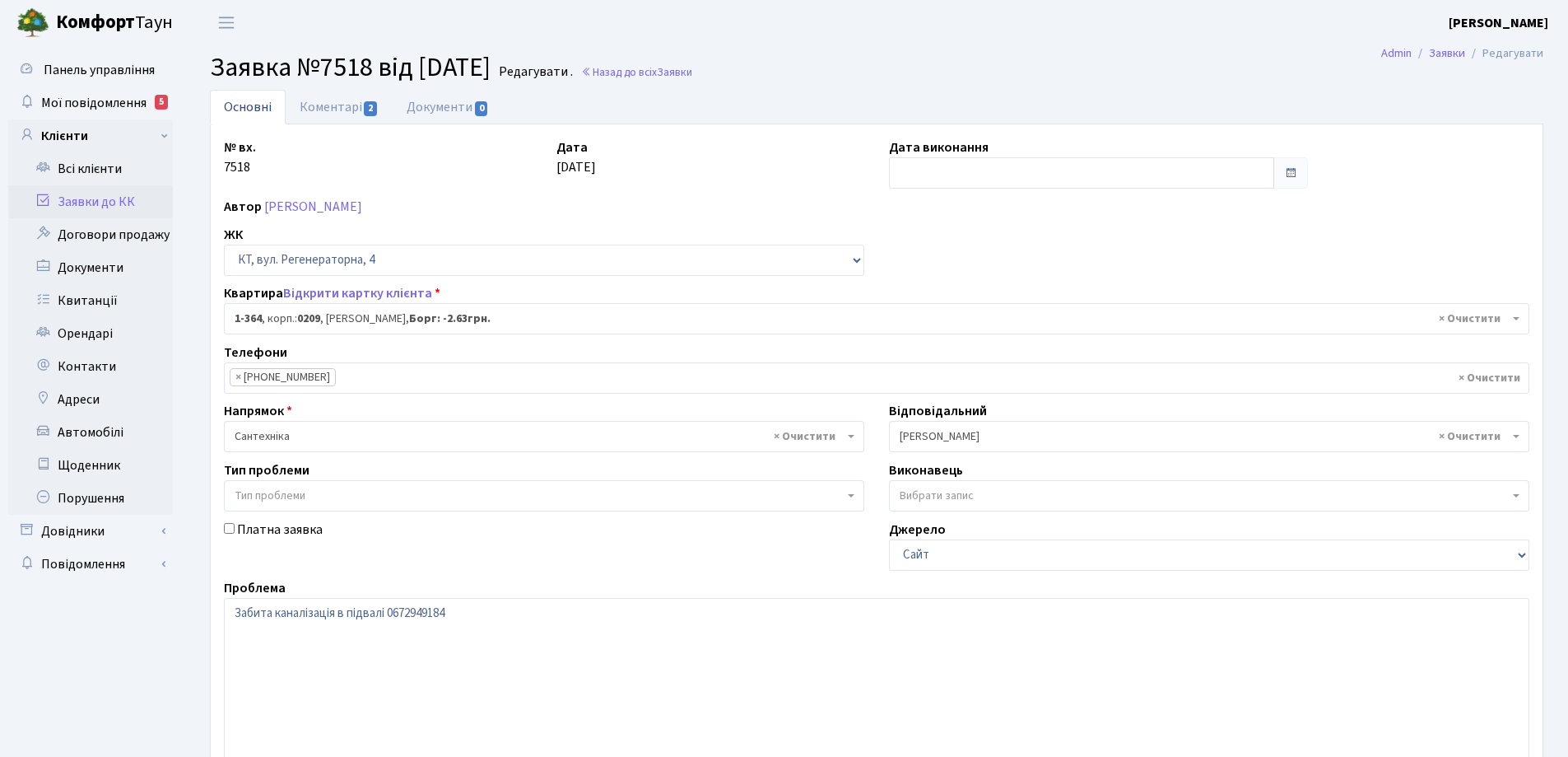
select select "364"
click at [318, 110] on link "Коментарі 2" at bounding box center [339, 107] width 107 height 34
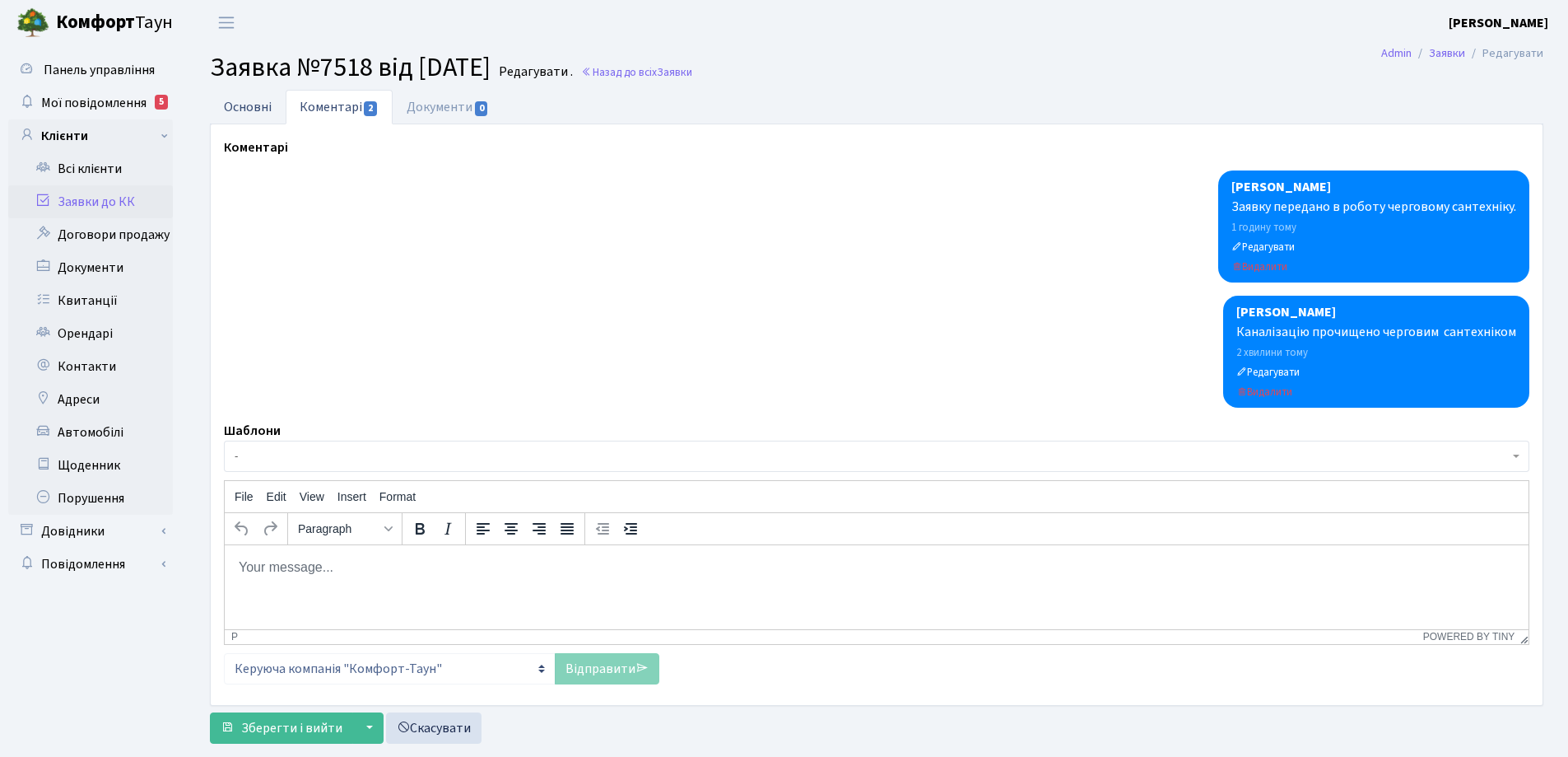
click at [248, 111] on link "Основні" at bounding box center [248, 107] width 76 height 34
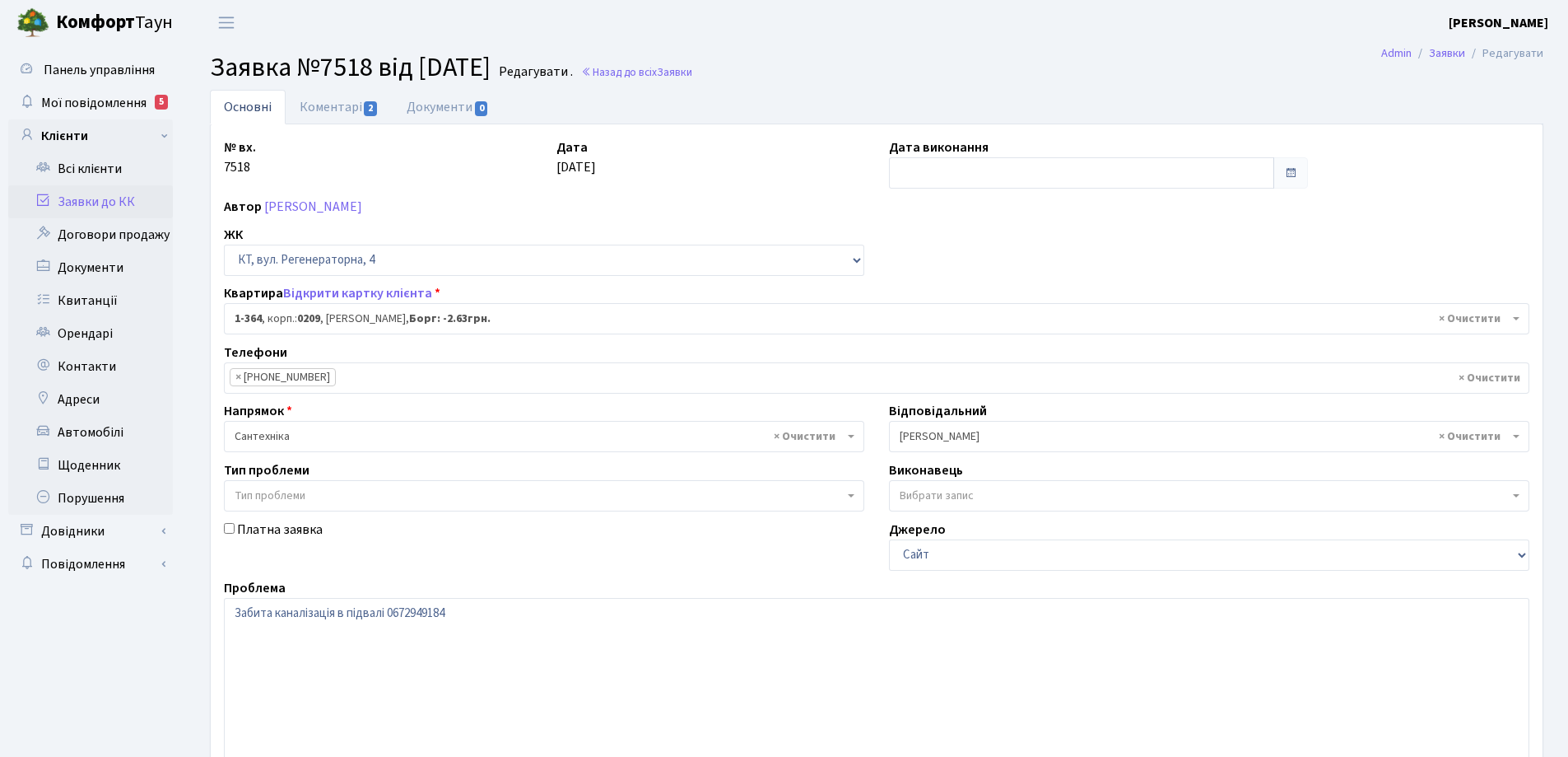
click at [248, 111] on link "Основні" at bounding box center [248, 107] width 76 height 35
click at [328, 113] on link "Коментарі 2" at bounding box center [339, 107] width 107 height 34
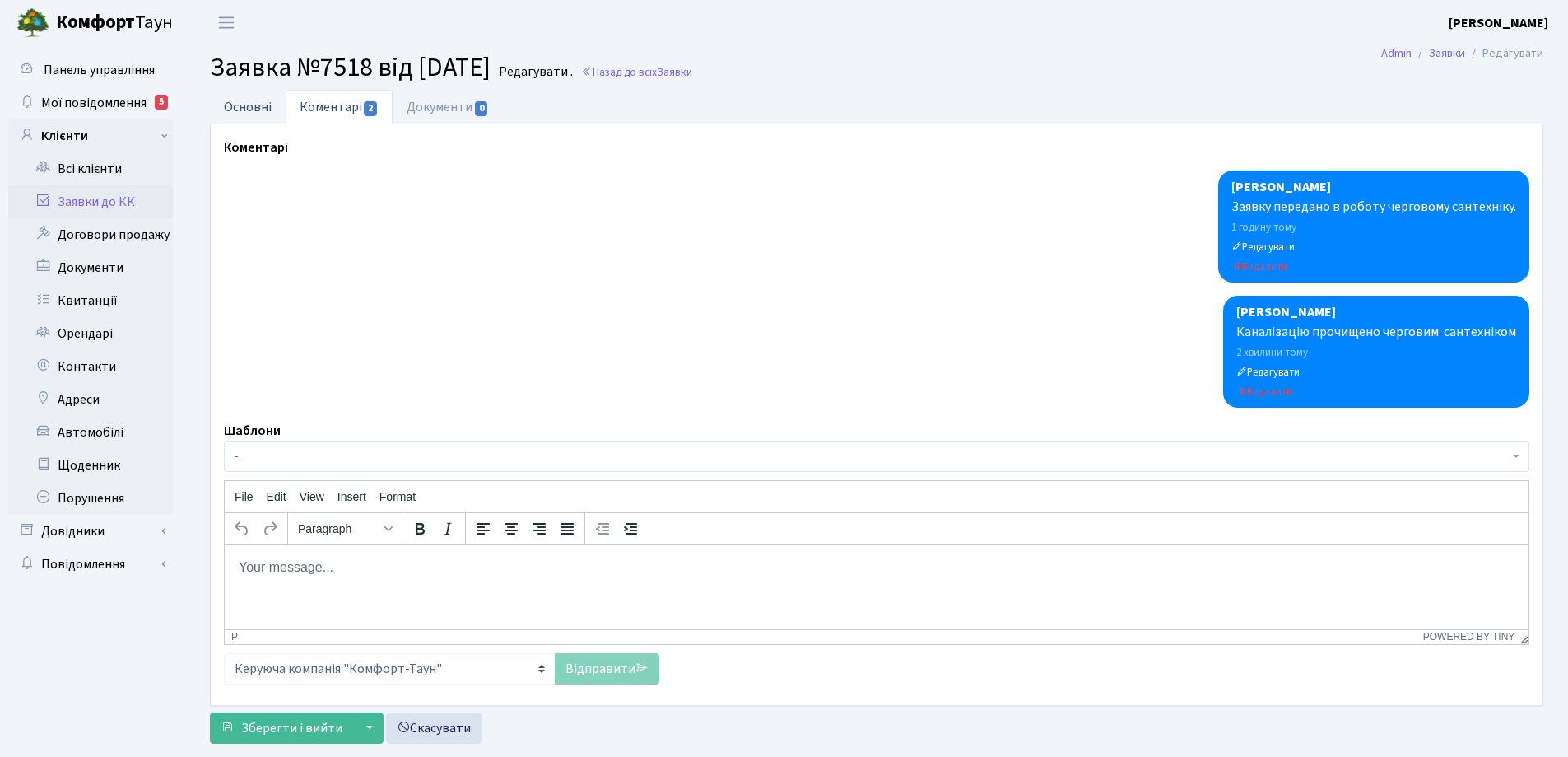
click at [250, 108] on link "Основні" at bounding box center [248, 107] width 76 height 34
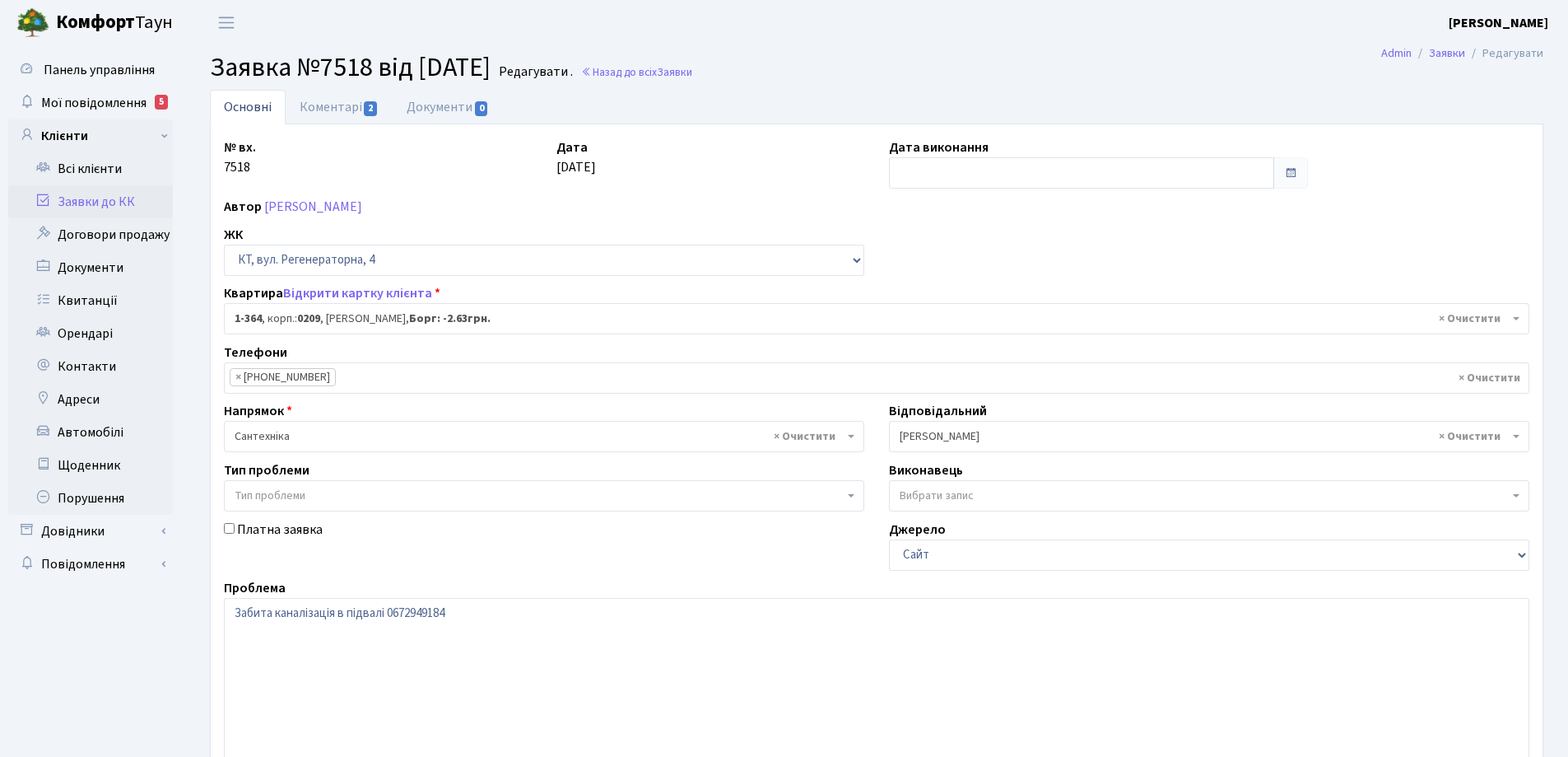
click at [246, 109] on link "Основні" at bounding box center [248, 107] width 76 height 35
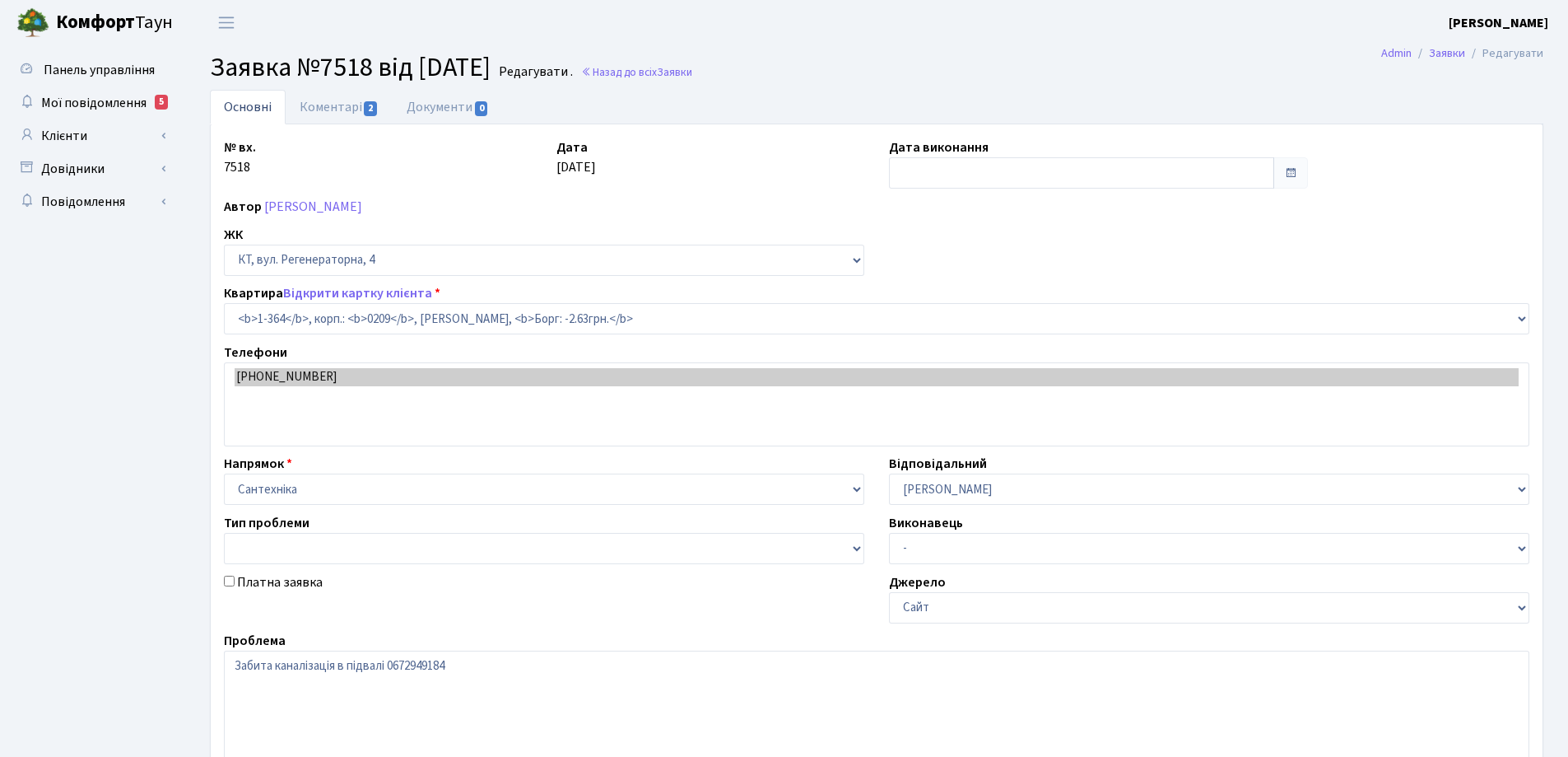
select select "364"
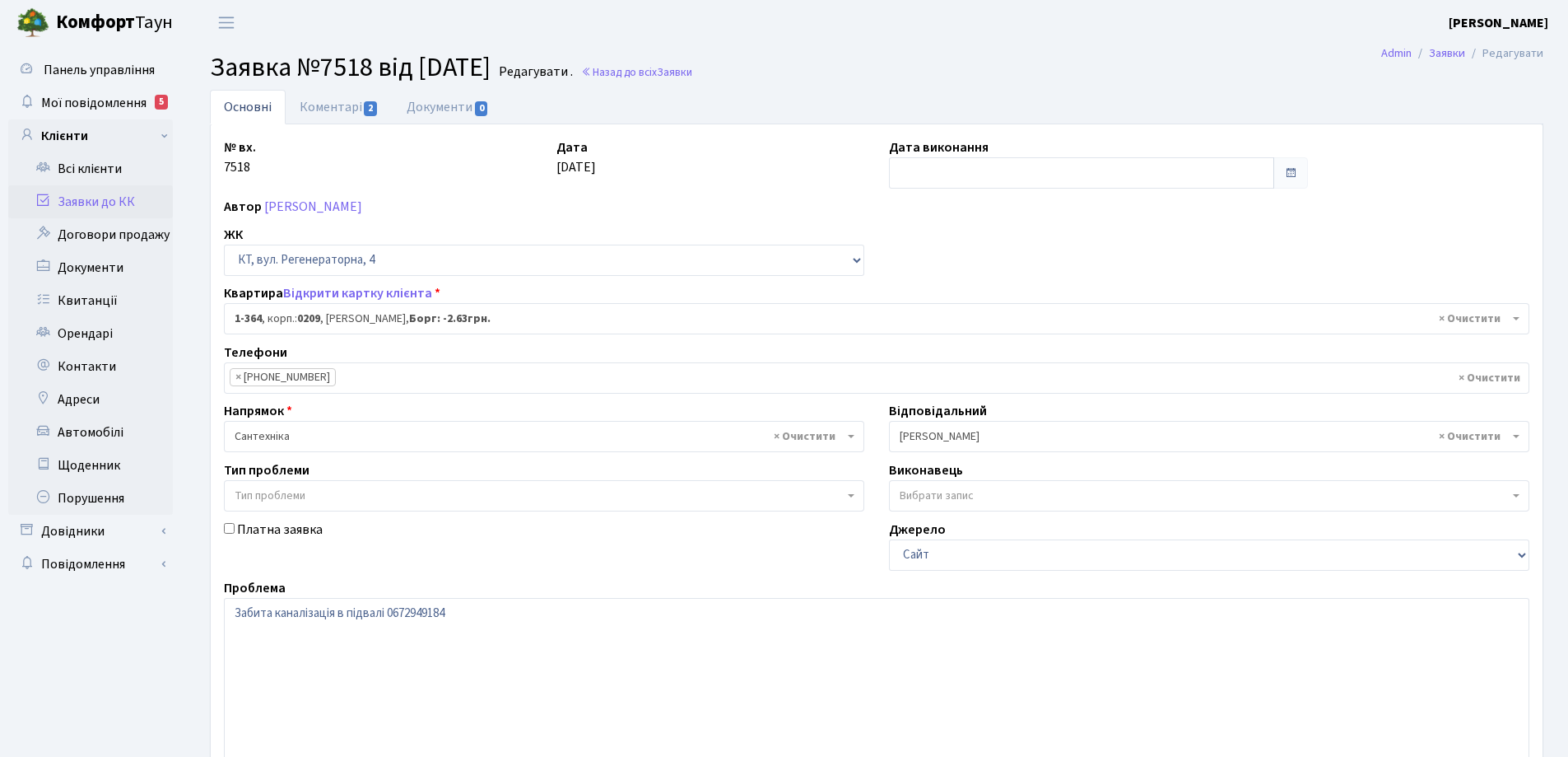
click at [259, 110] on link "Основні" at bounding box center [248, 107] width 76 height 35
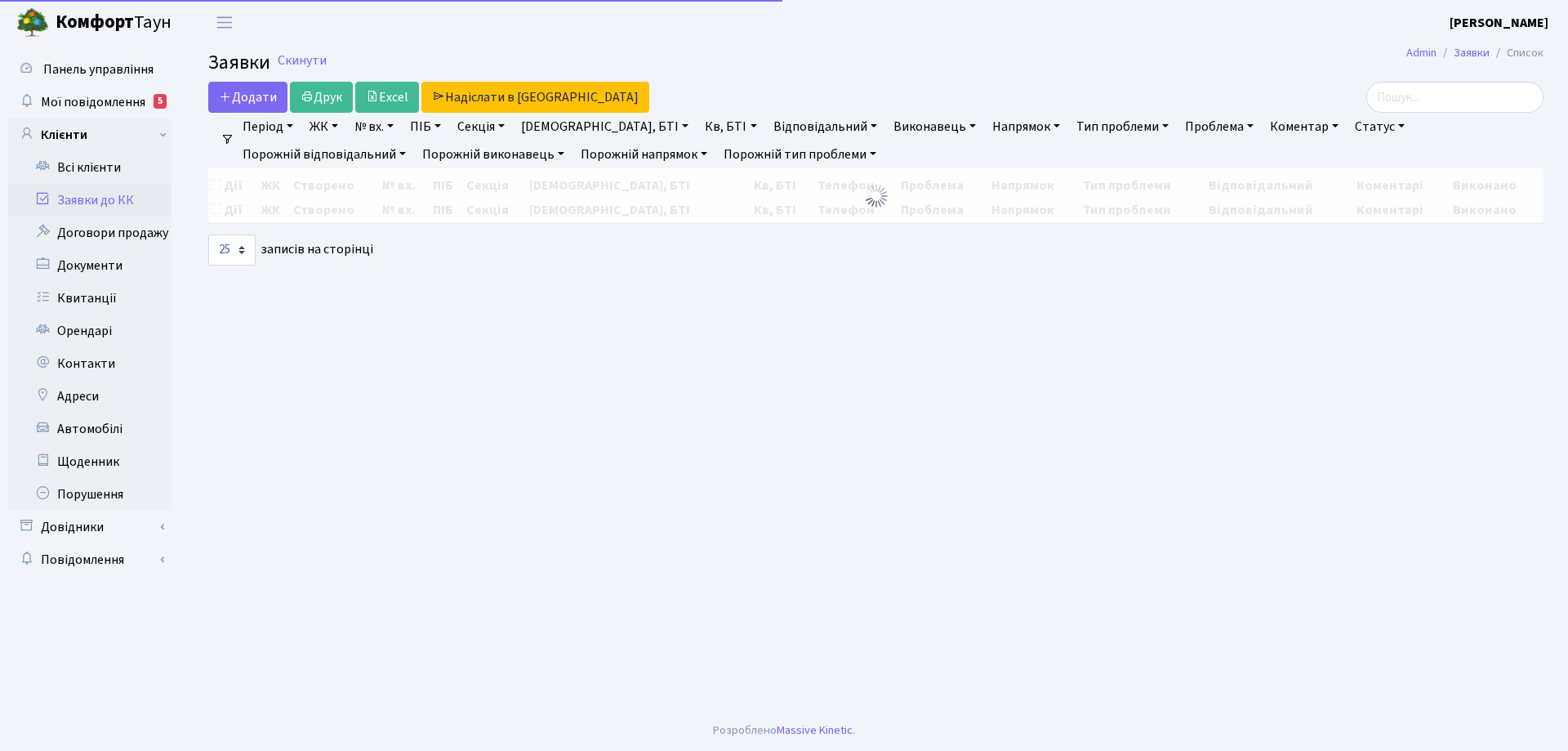
select select "25"
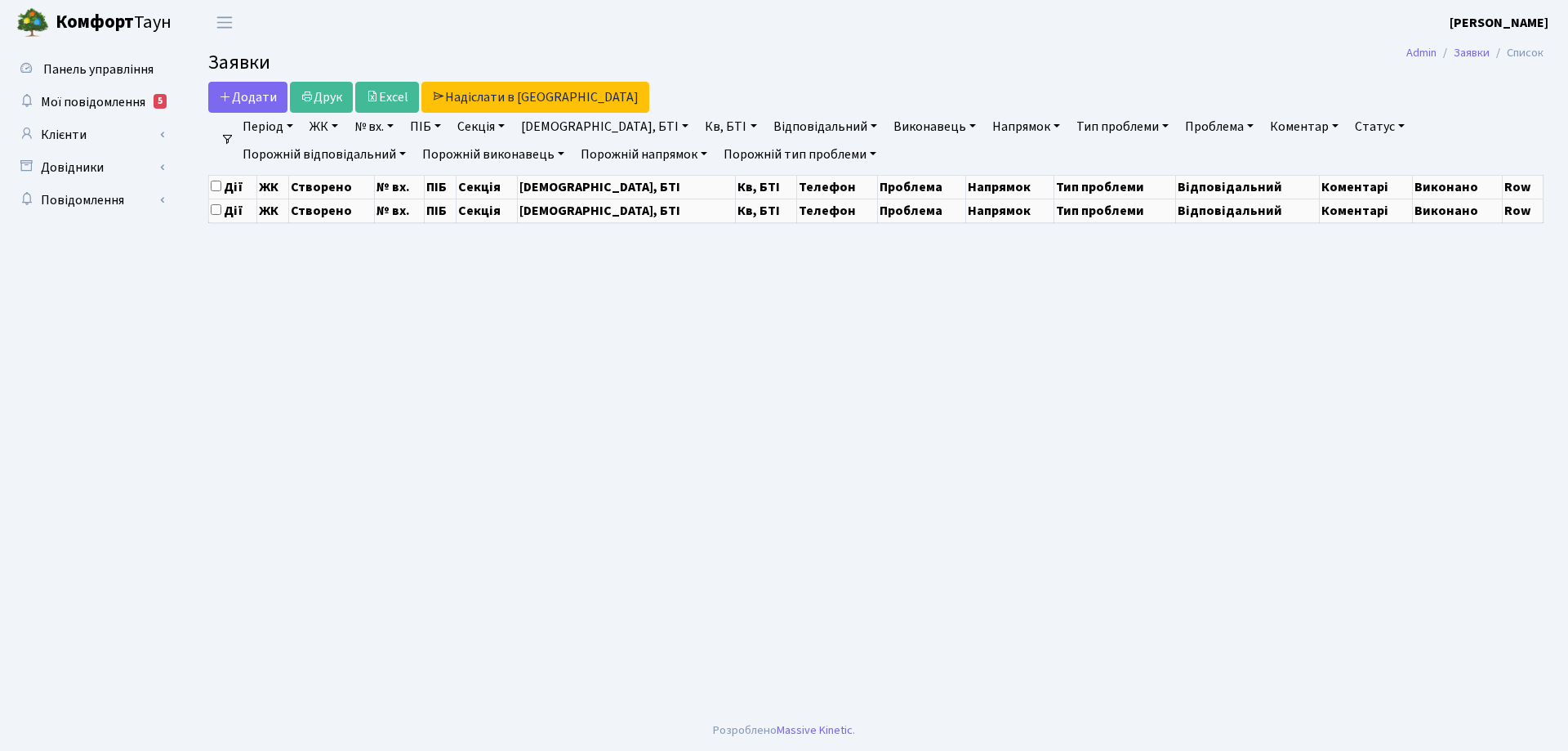
select select "25"
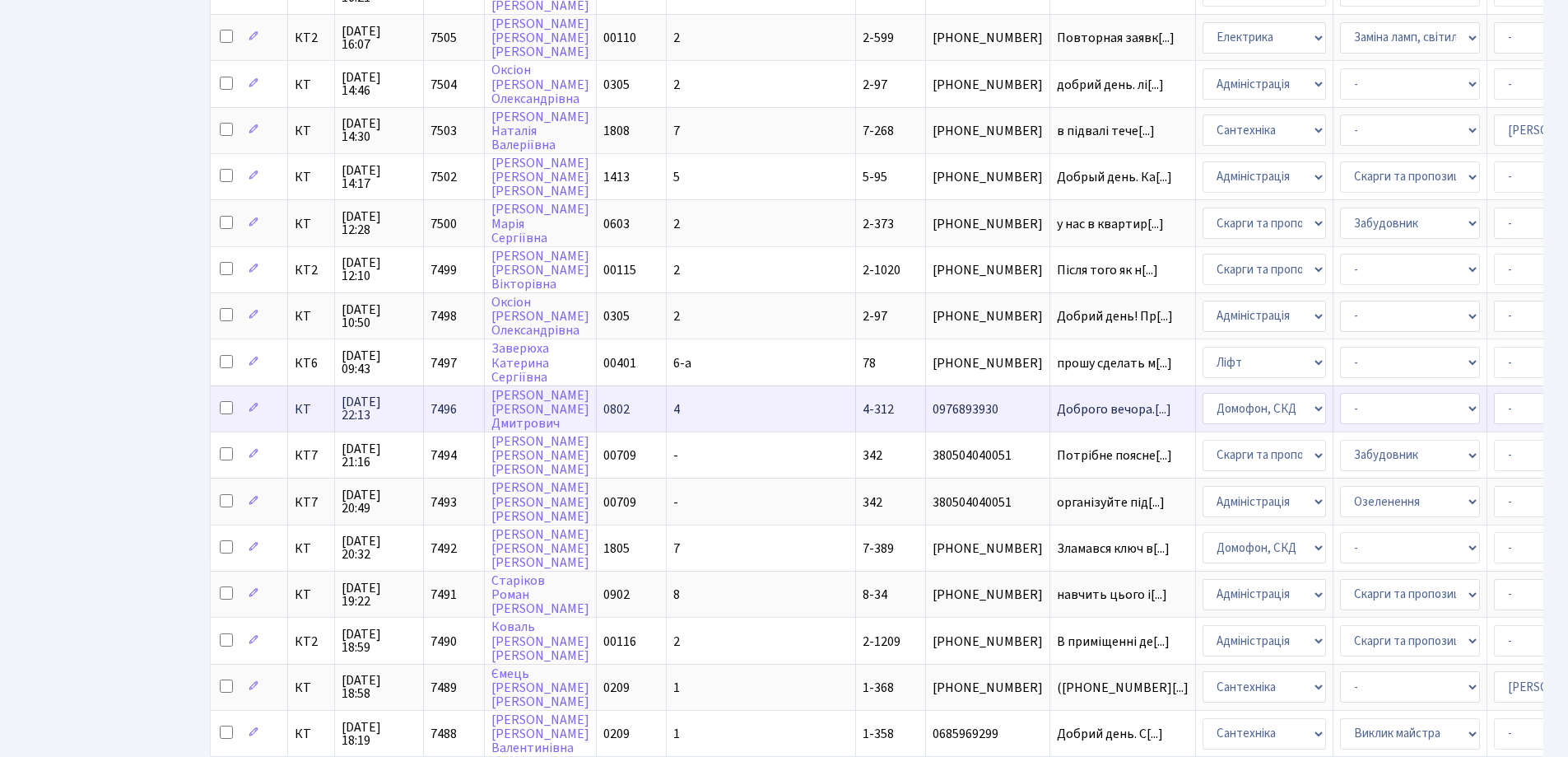
scroll to position [577, 0]
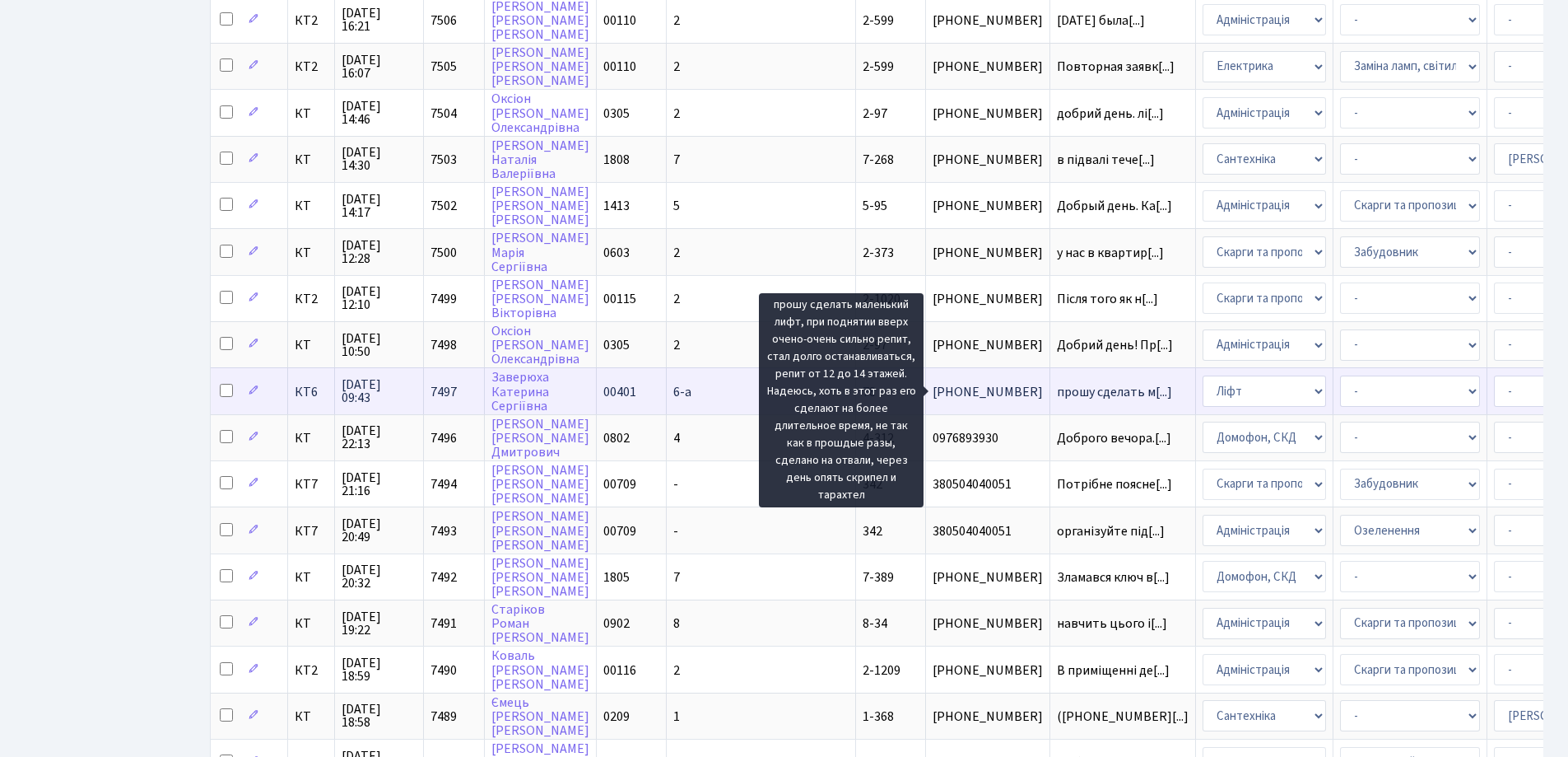
click at [1057, 388] on span "прошу сделать м[...]" at bounding box center [1114, 391] width 116 height 18
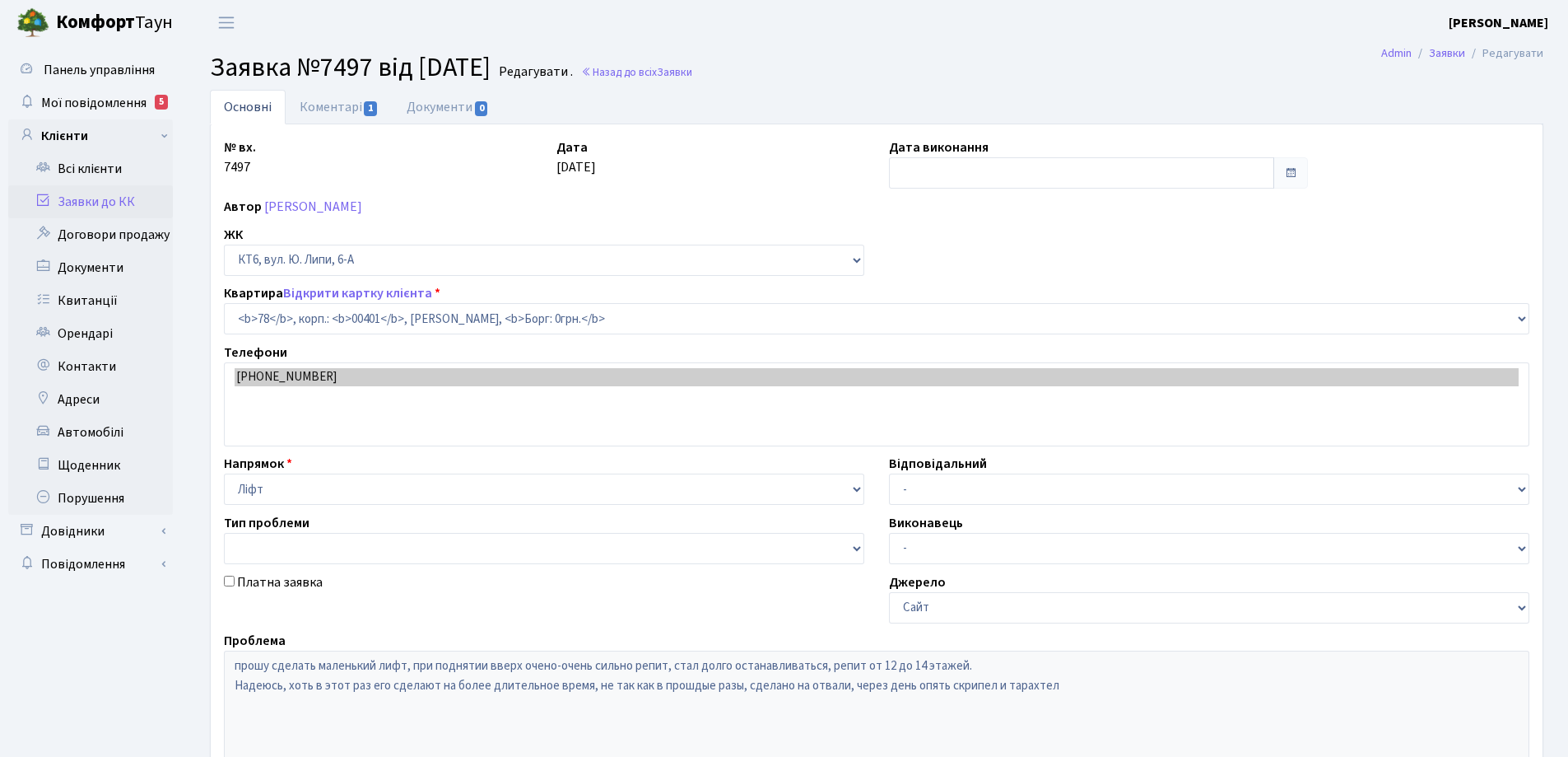
select select "17170"
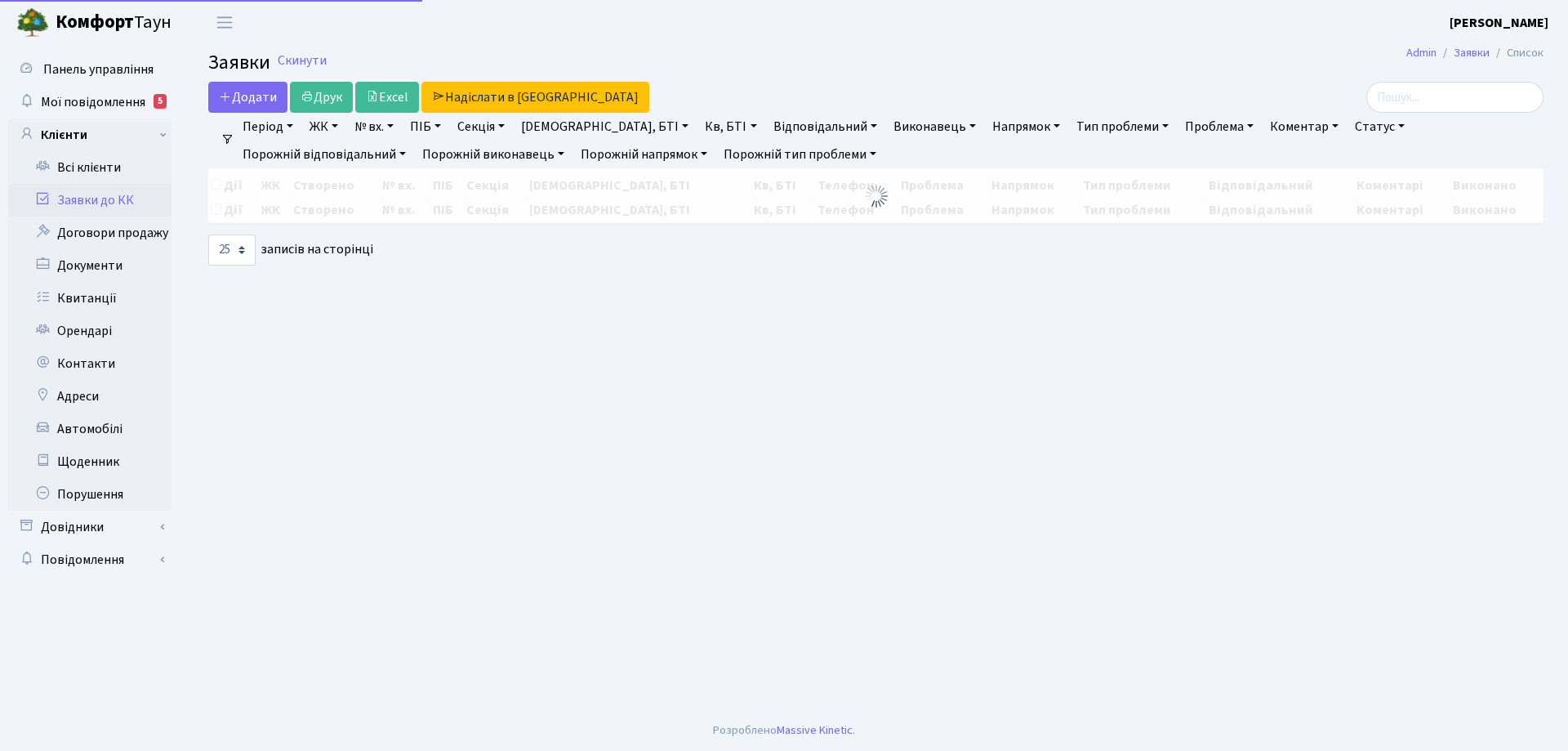
select select "25"
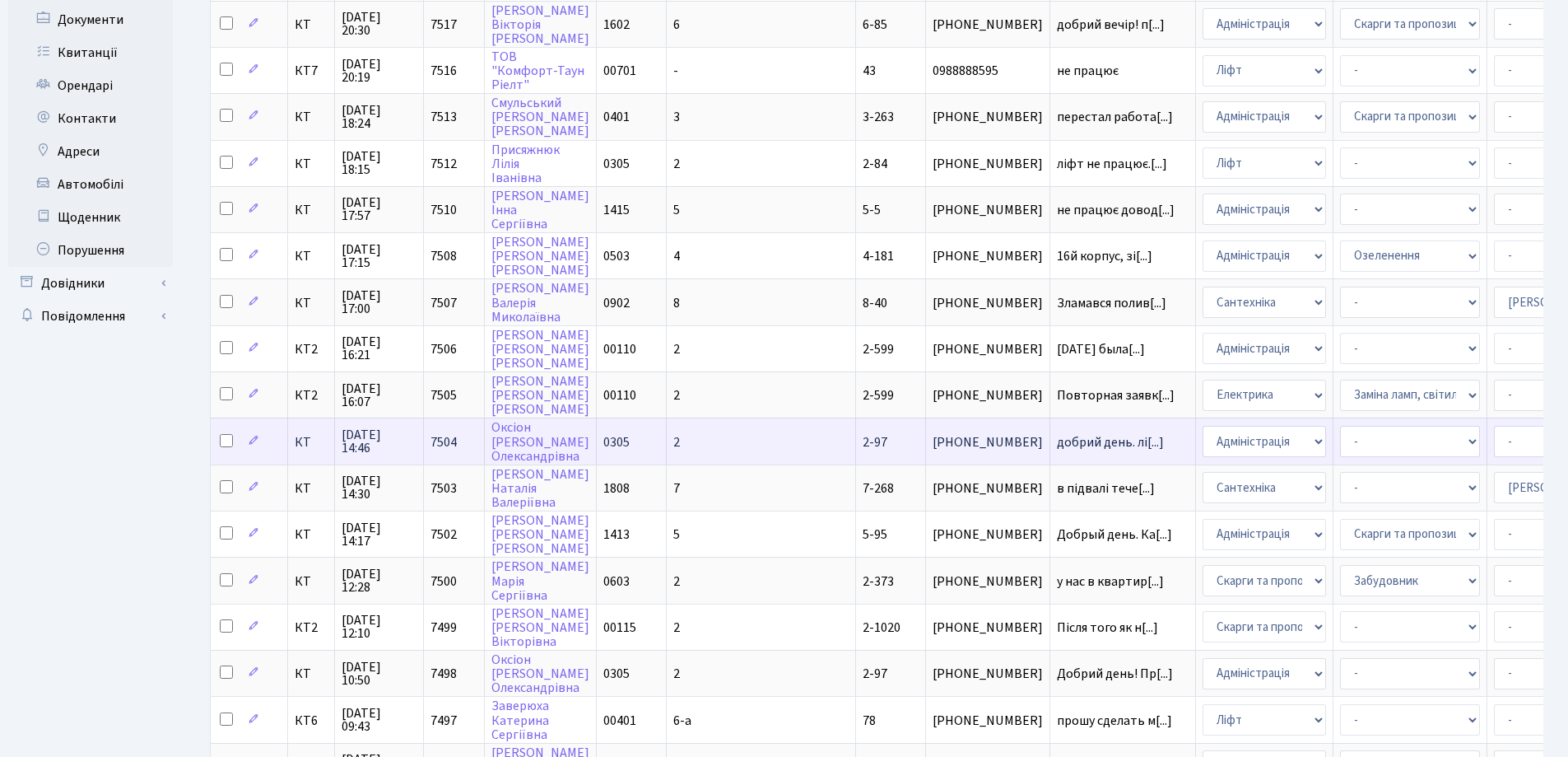
scroll to position [247, 0]
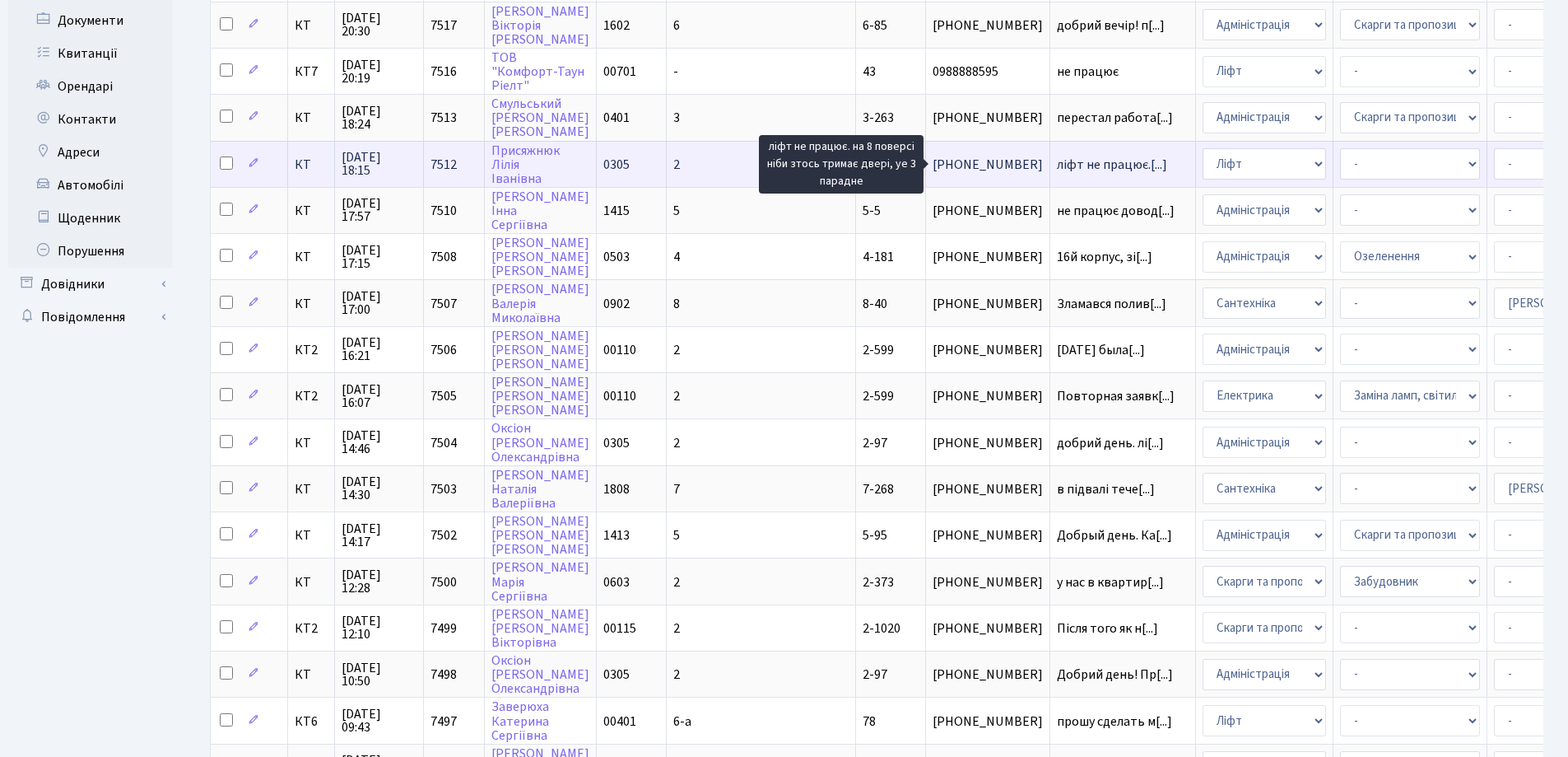
click at [1057, 161] on span "ліфт не працює.[...]" at bounding box center [1112, 164] width 110 height 18
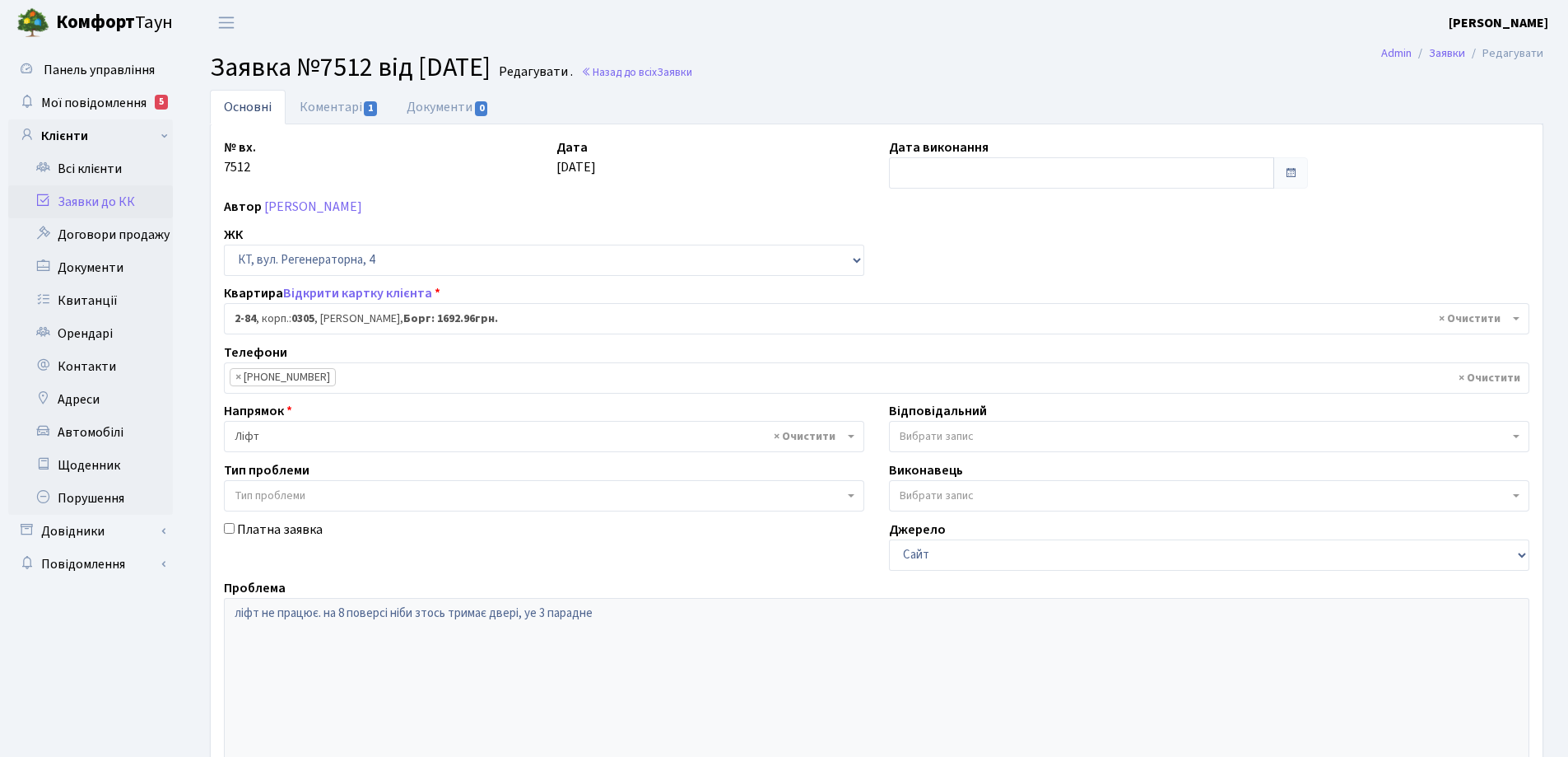
select select "653"
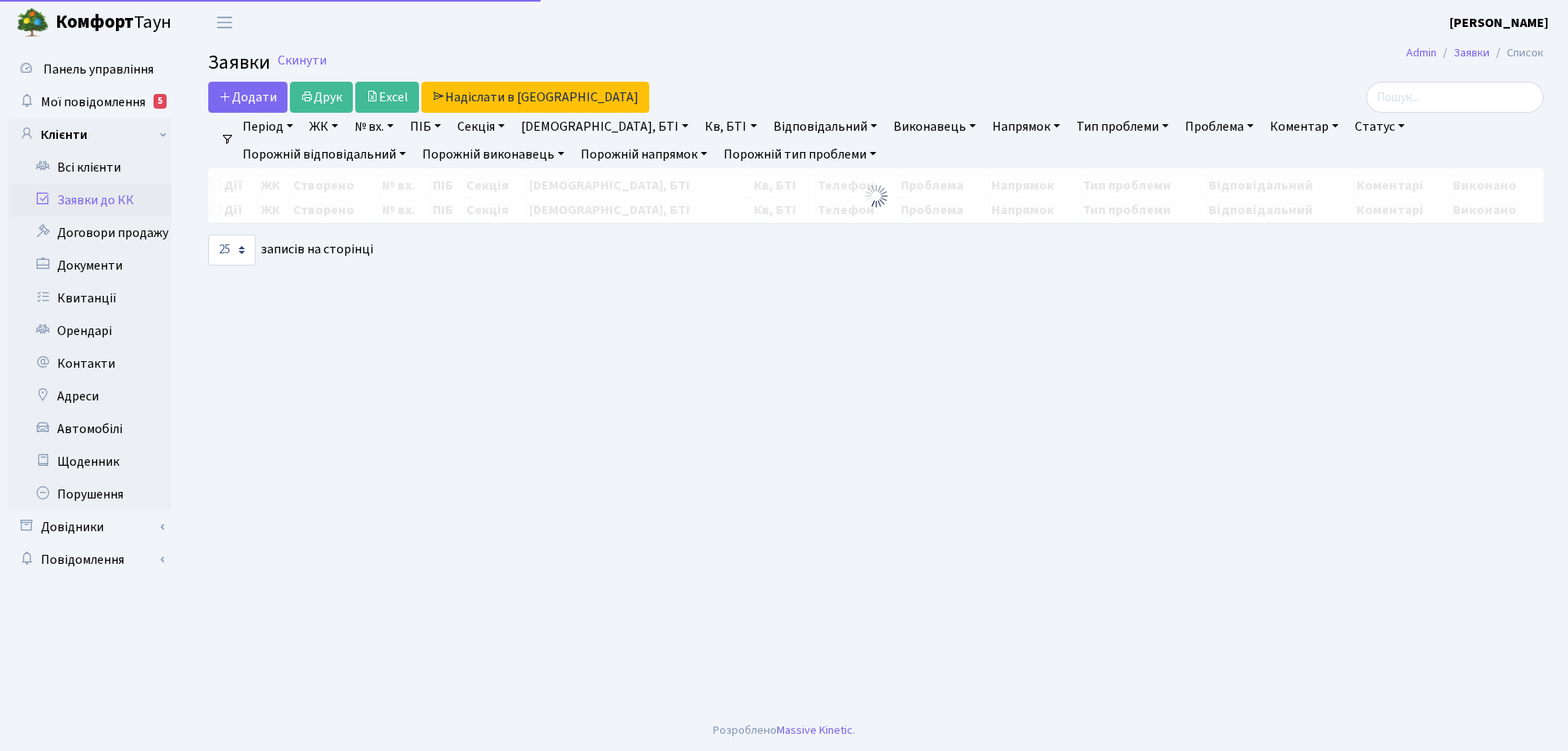
select select "25"
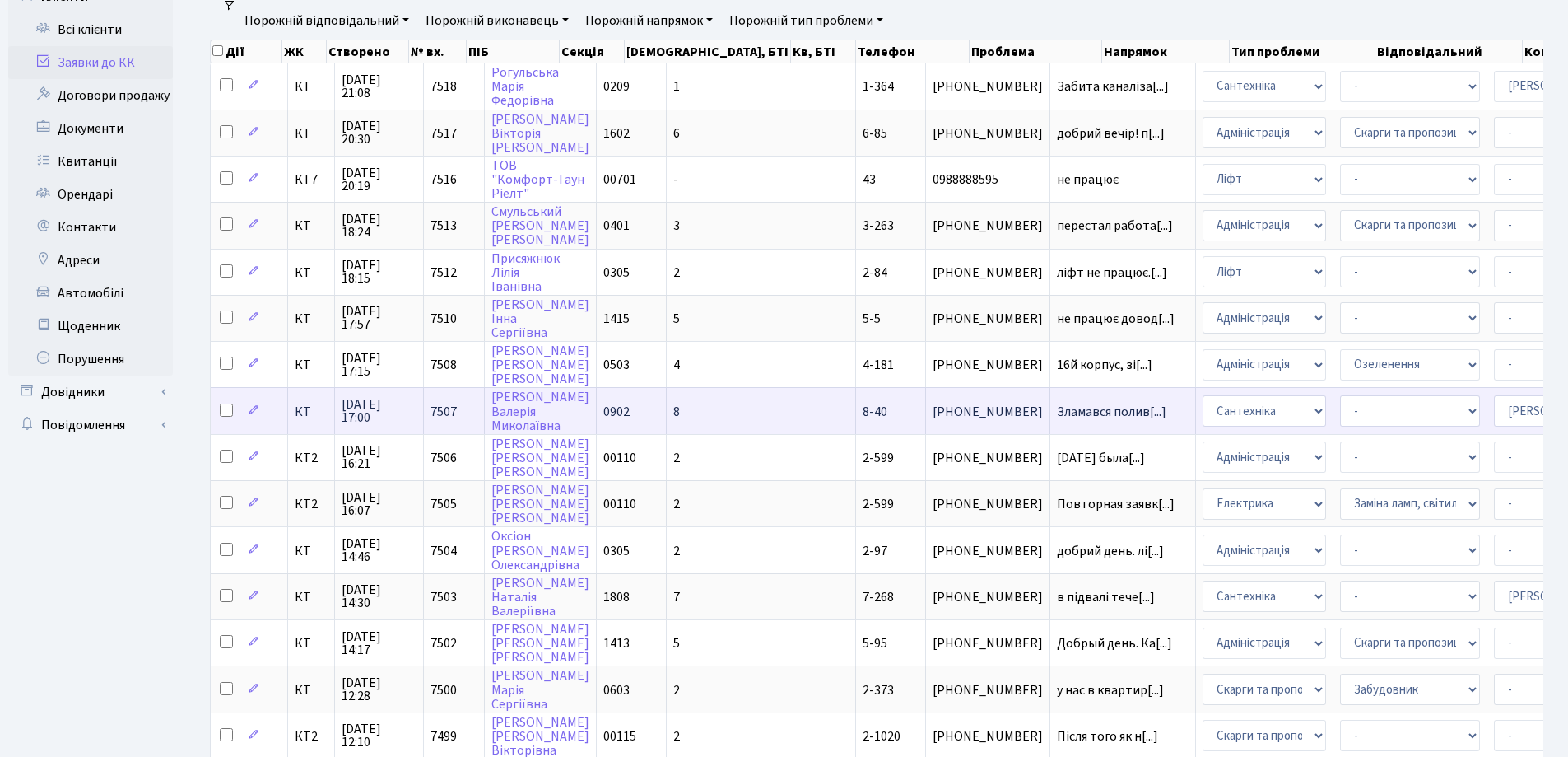
scroll to position [82, 0]
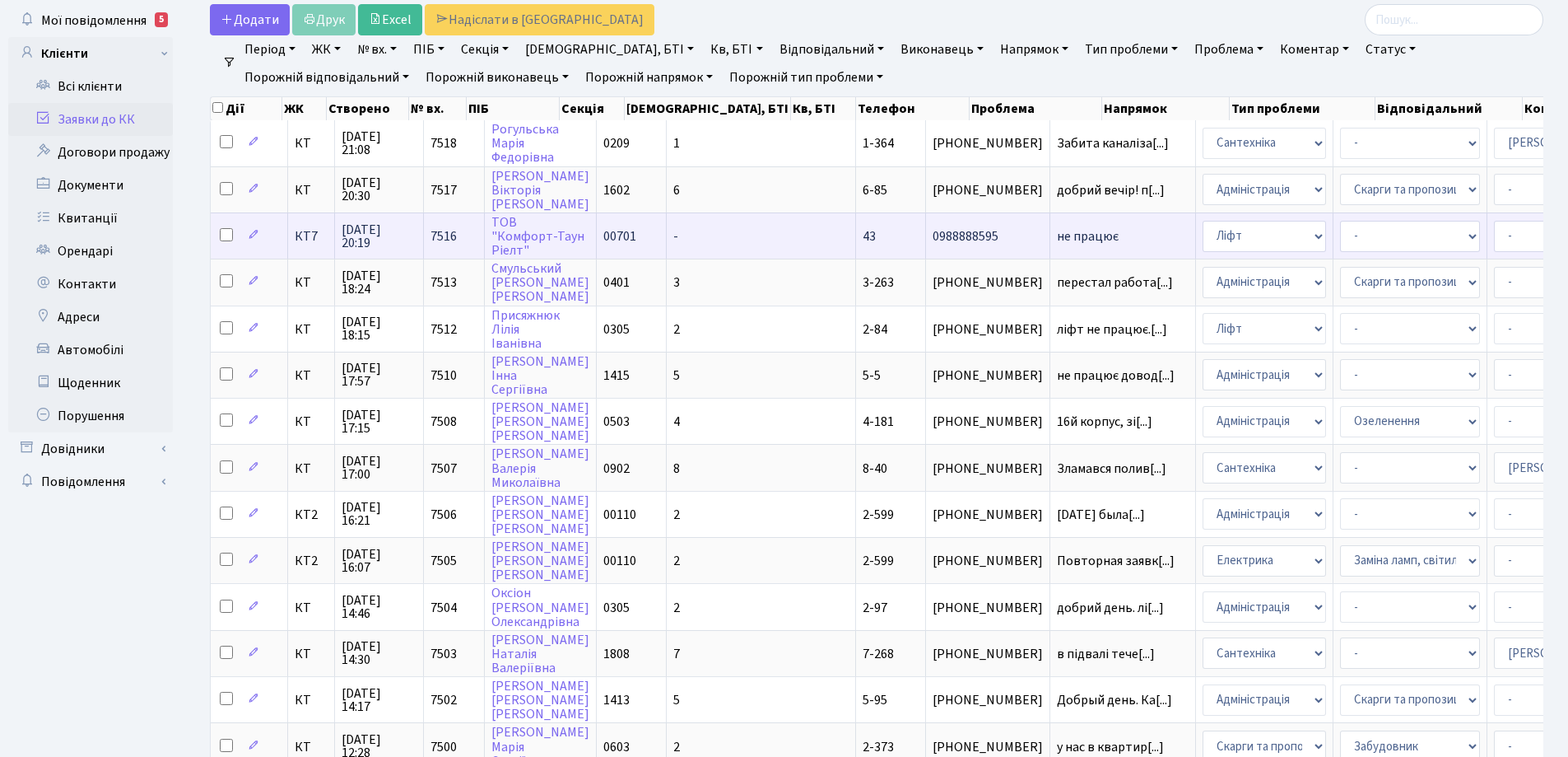
click at [1057, 241] on span "не працює" at bounding box center [1122, 237] width 132 height 13
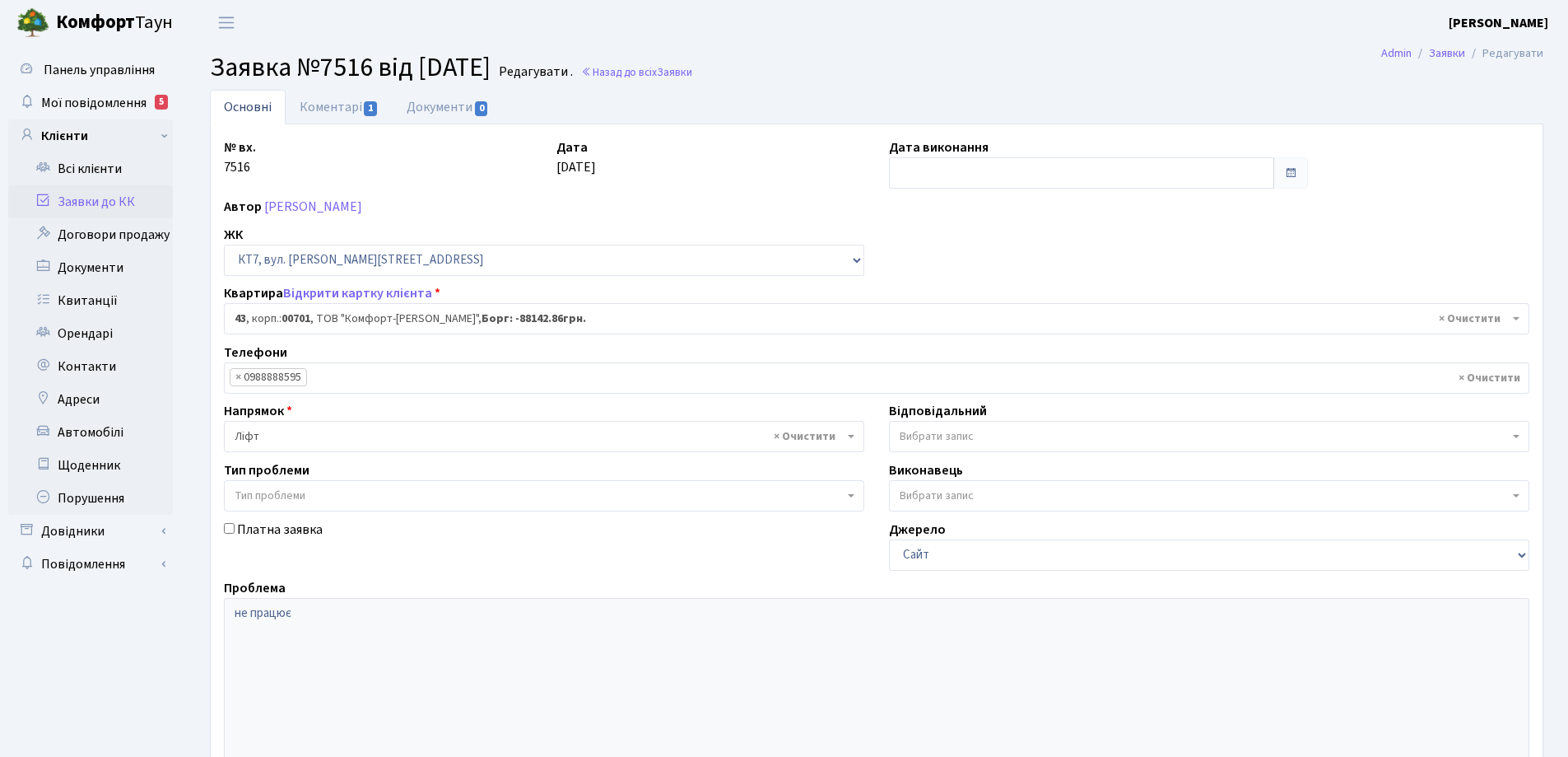
select select "18377"
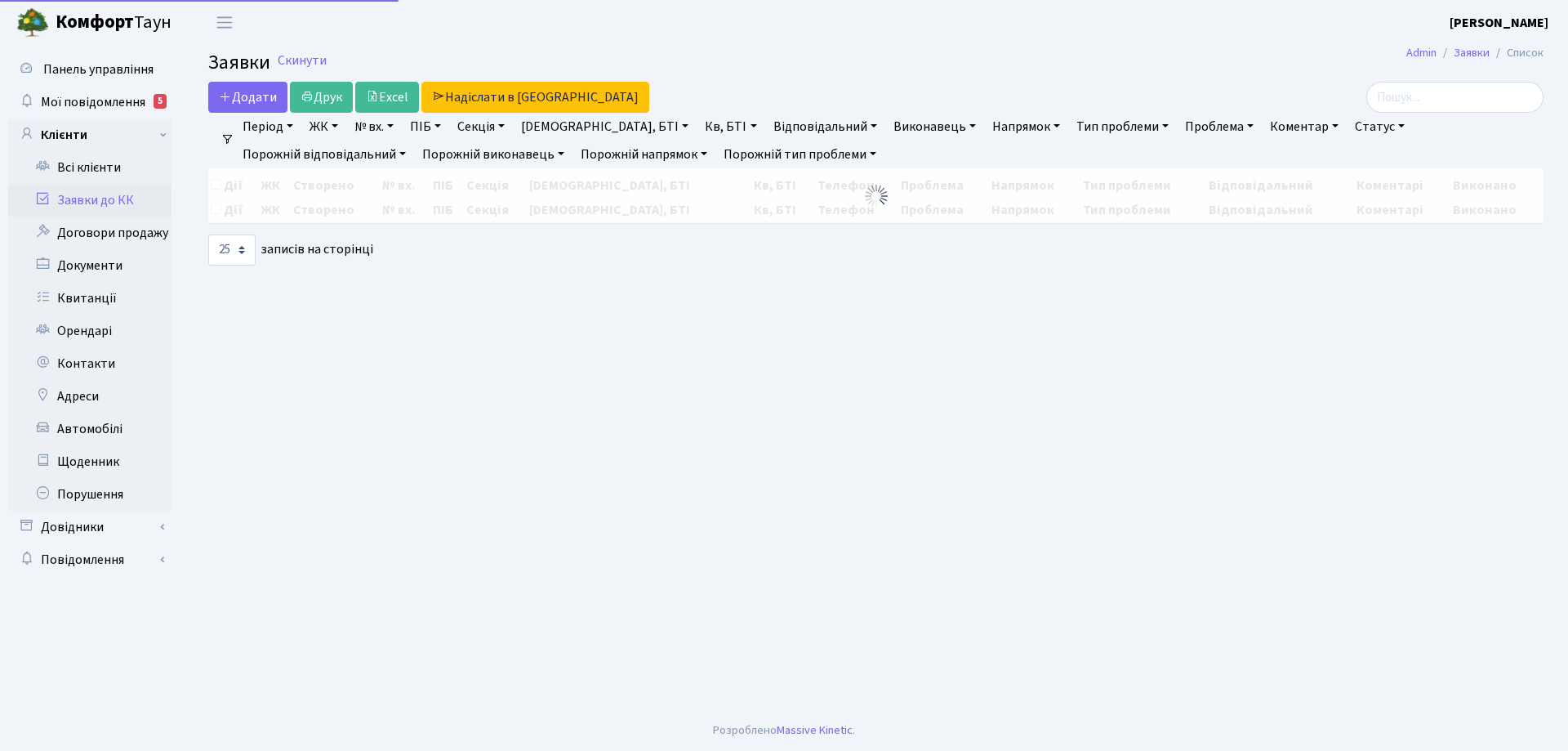
select select "25"
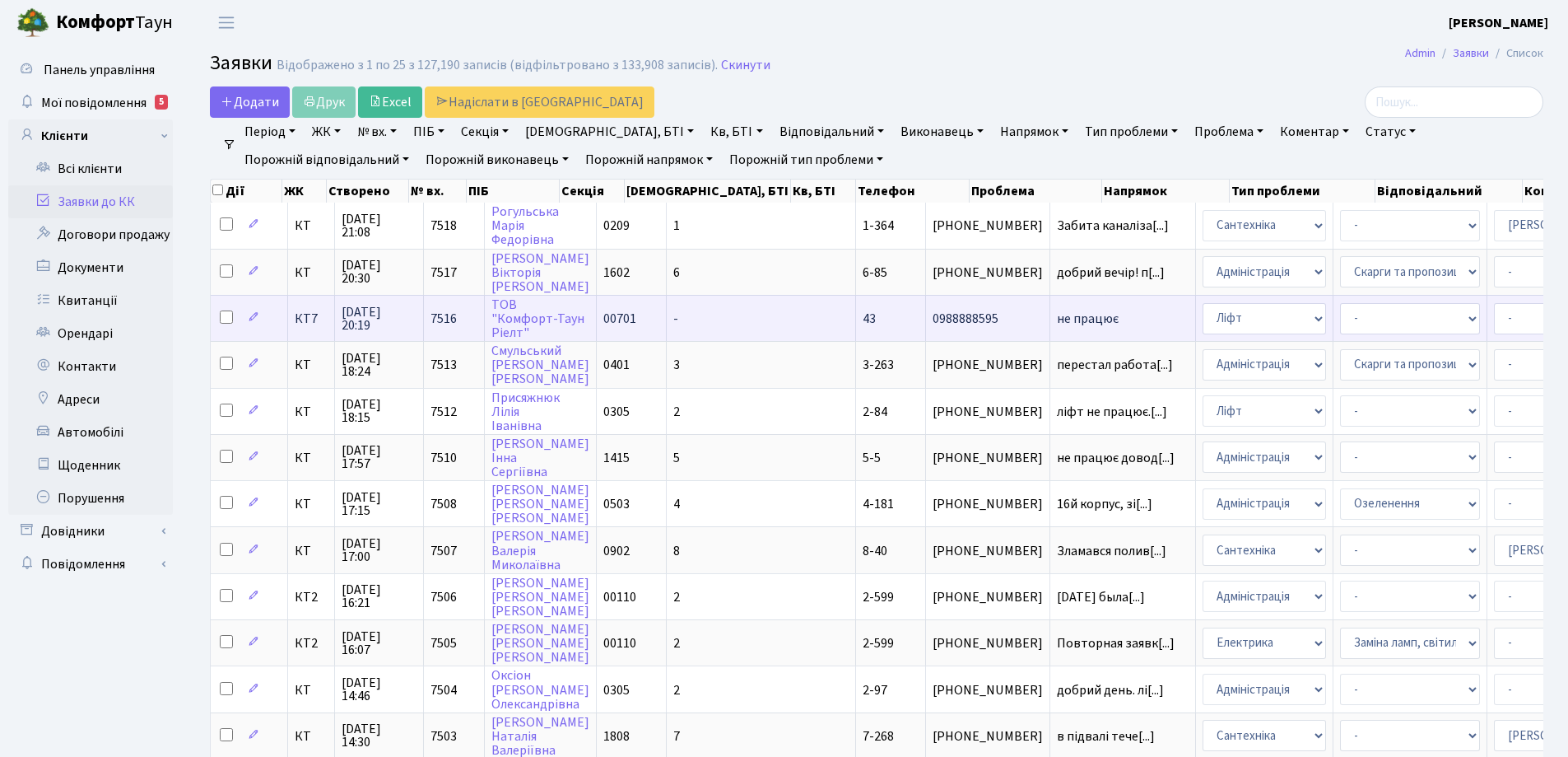
click at [1057, 318] on span "не працює" at bounding box center [1122, 318] width 132 height 13
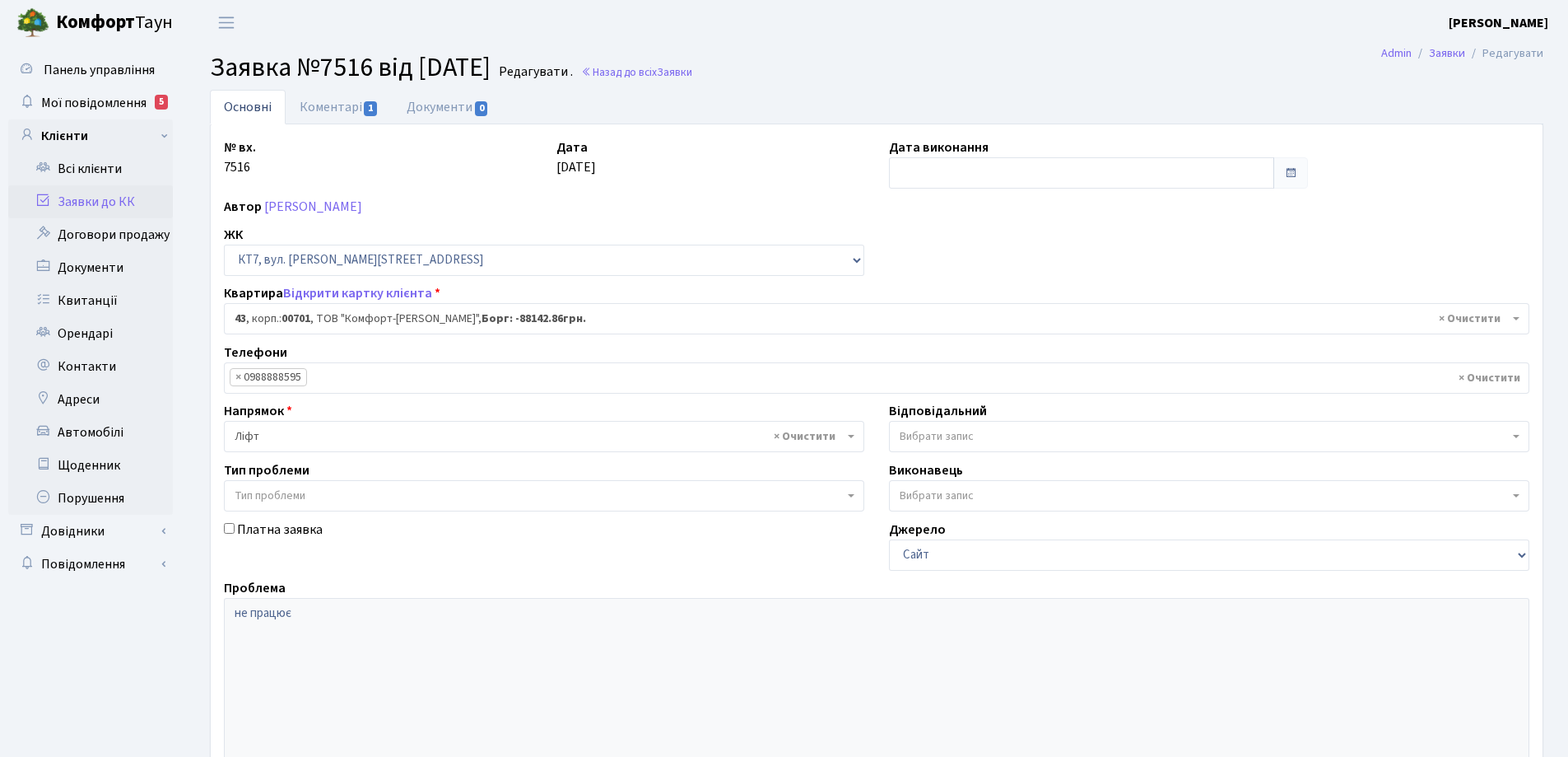
select select "18377"
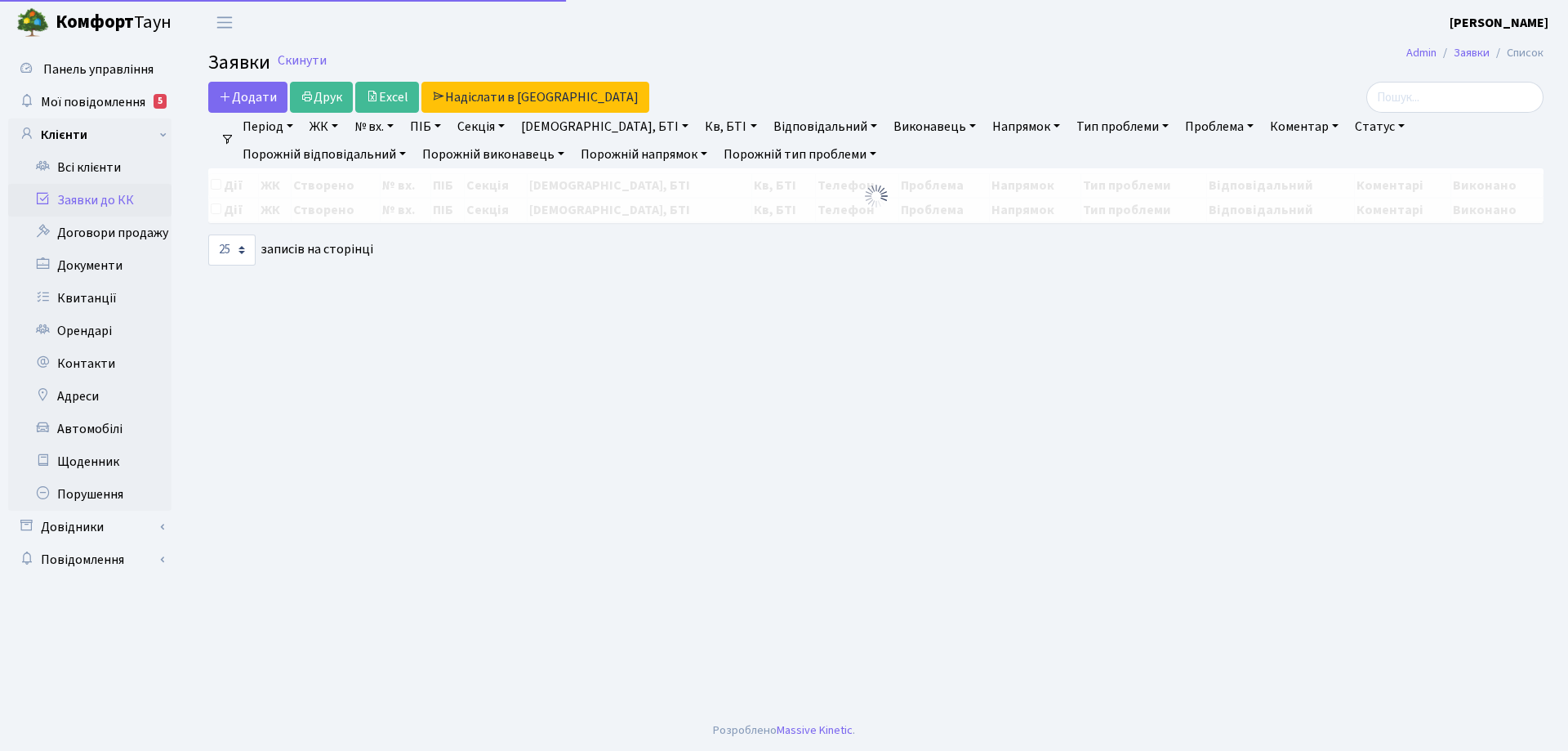
select select "25"
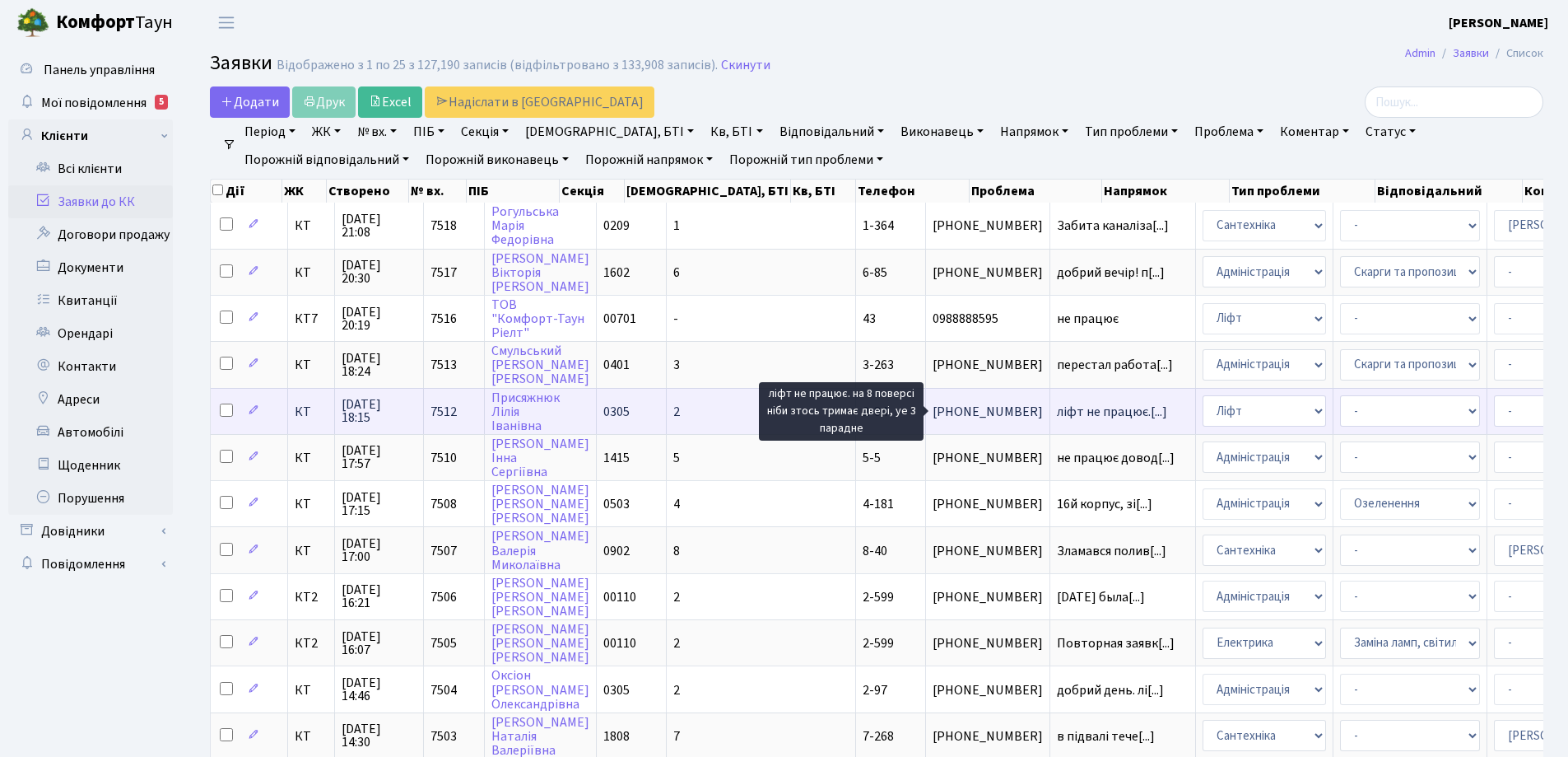
click at [1057, 407] on span "ліфт не працює.[...]" at bounding box center [1112, 411] width 110 height 18
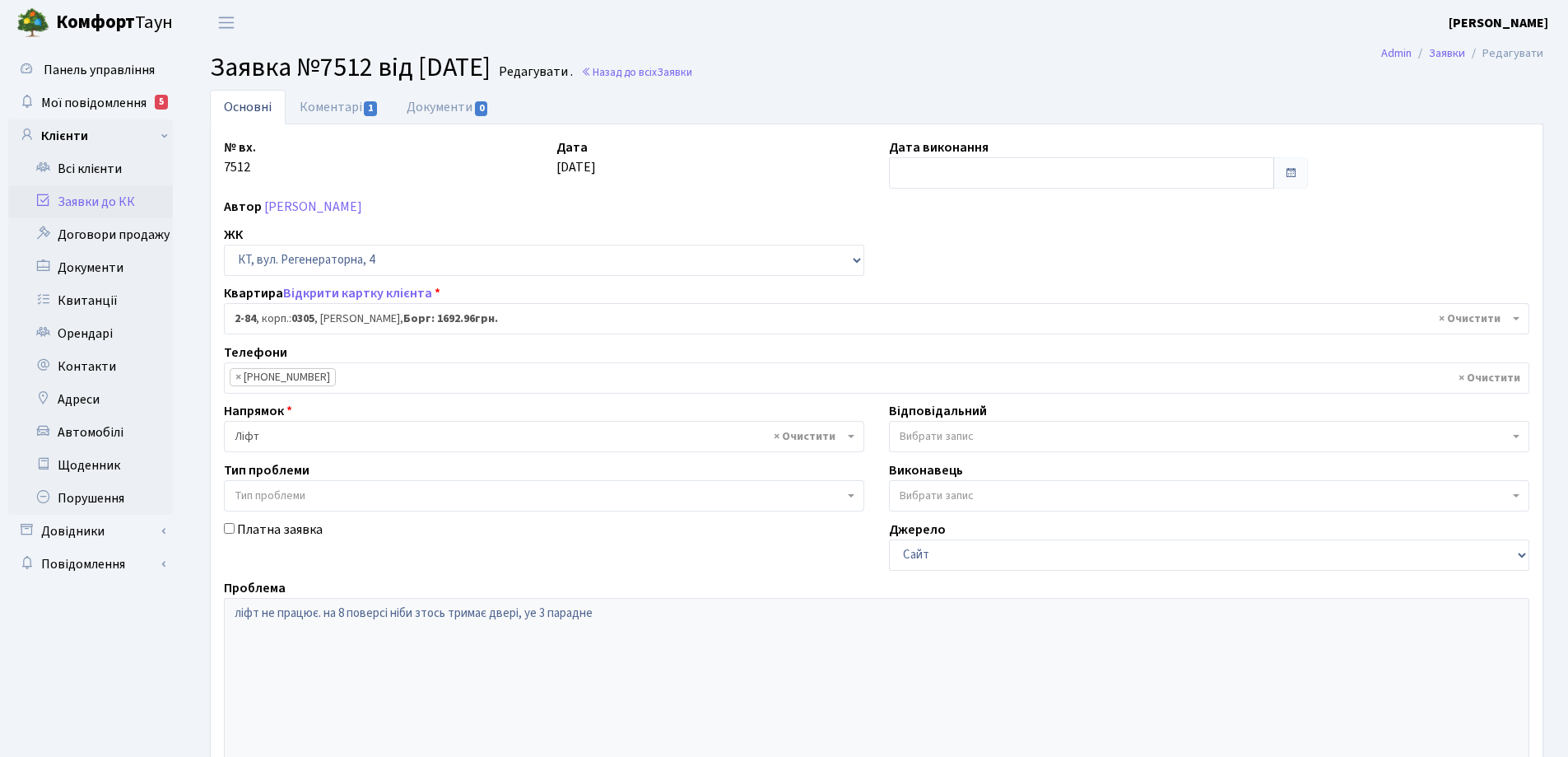
select select "653"
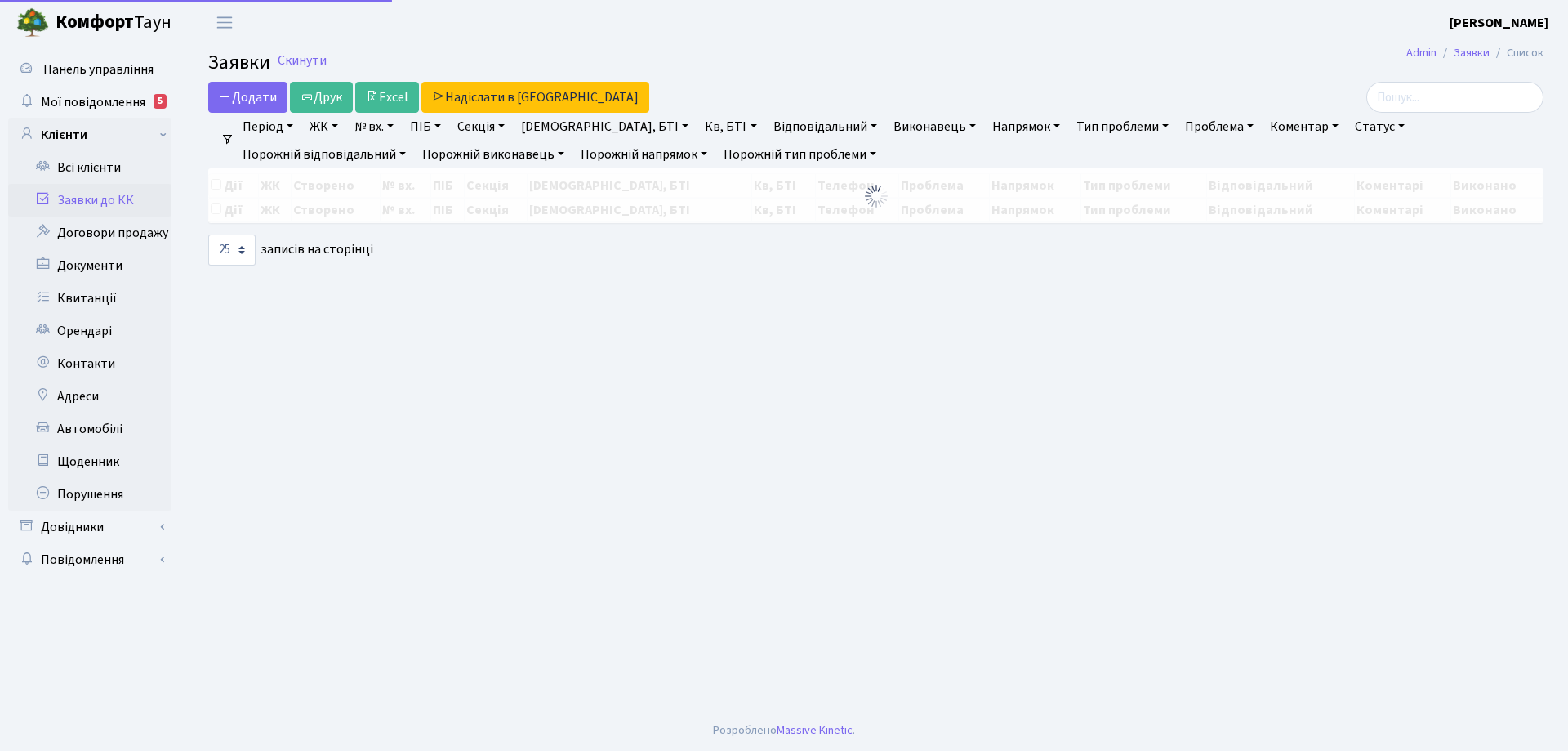
select select "25"
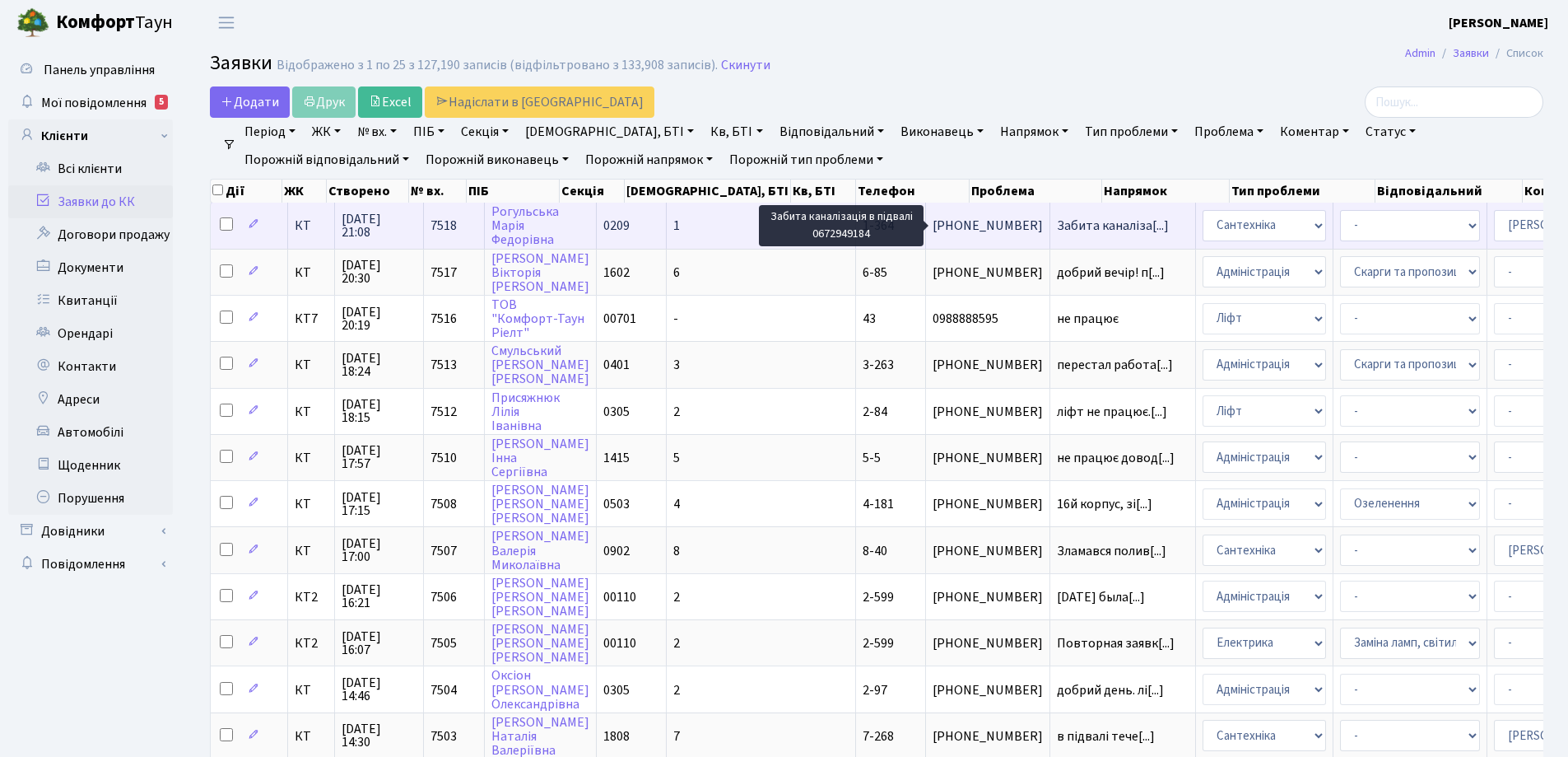
click at [1057, 225] on span "Забита каналіза[...]" at bounding box center [1113, 225] width 112 height 18
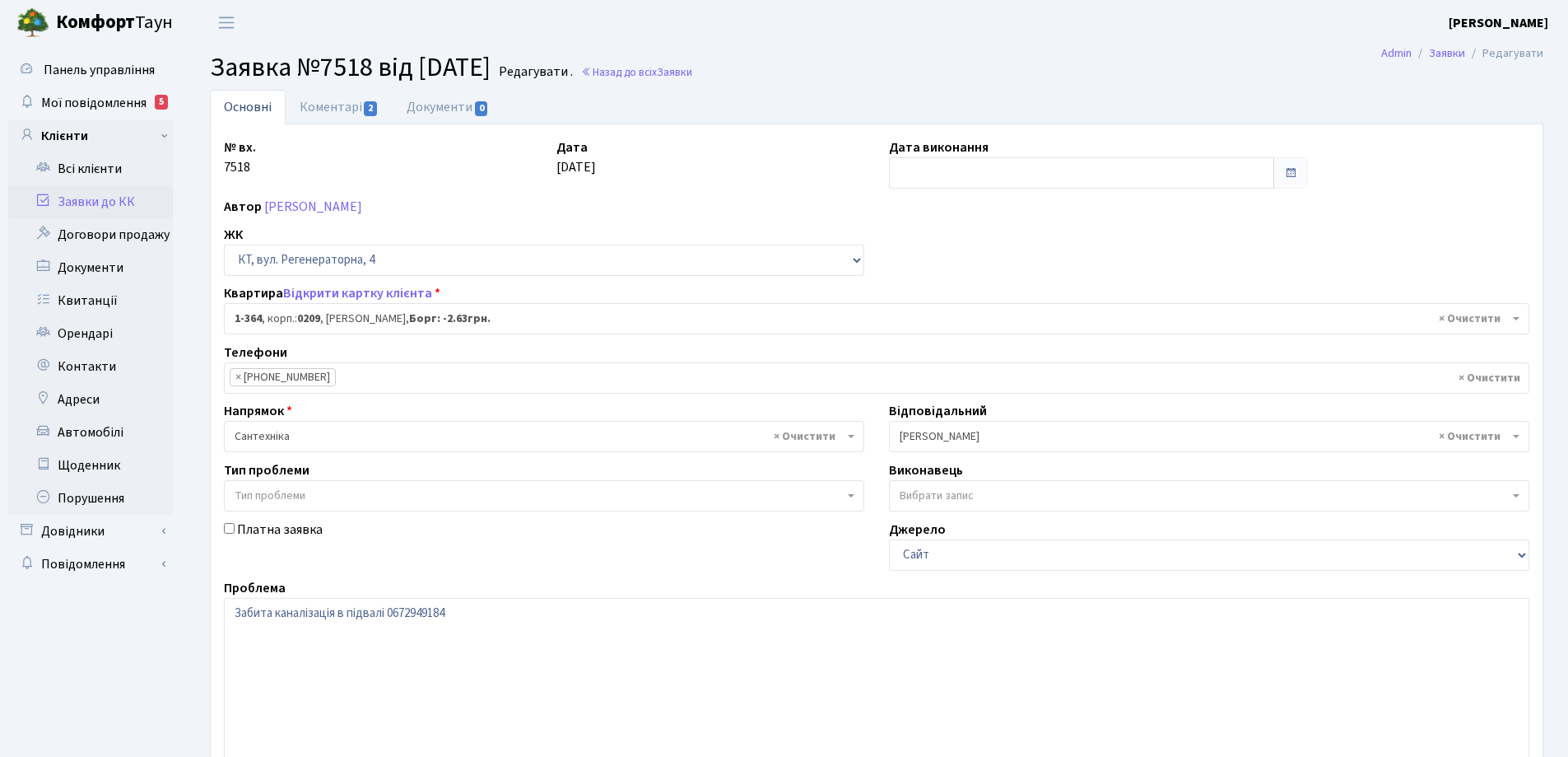
select select "364"
click at [334, 103] on link "Коментарі 2" at bounding box center [339, 107] width 107 height 34
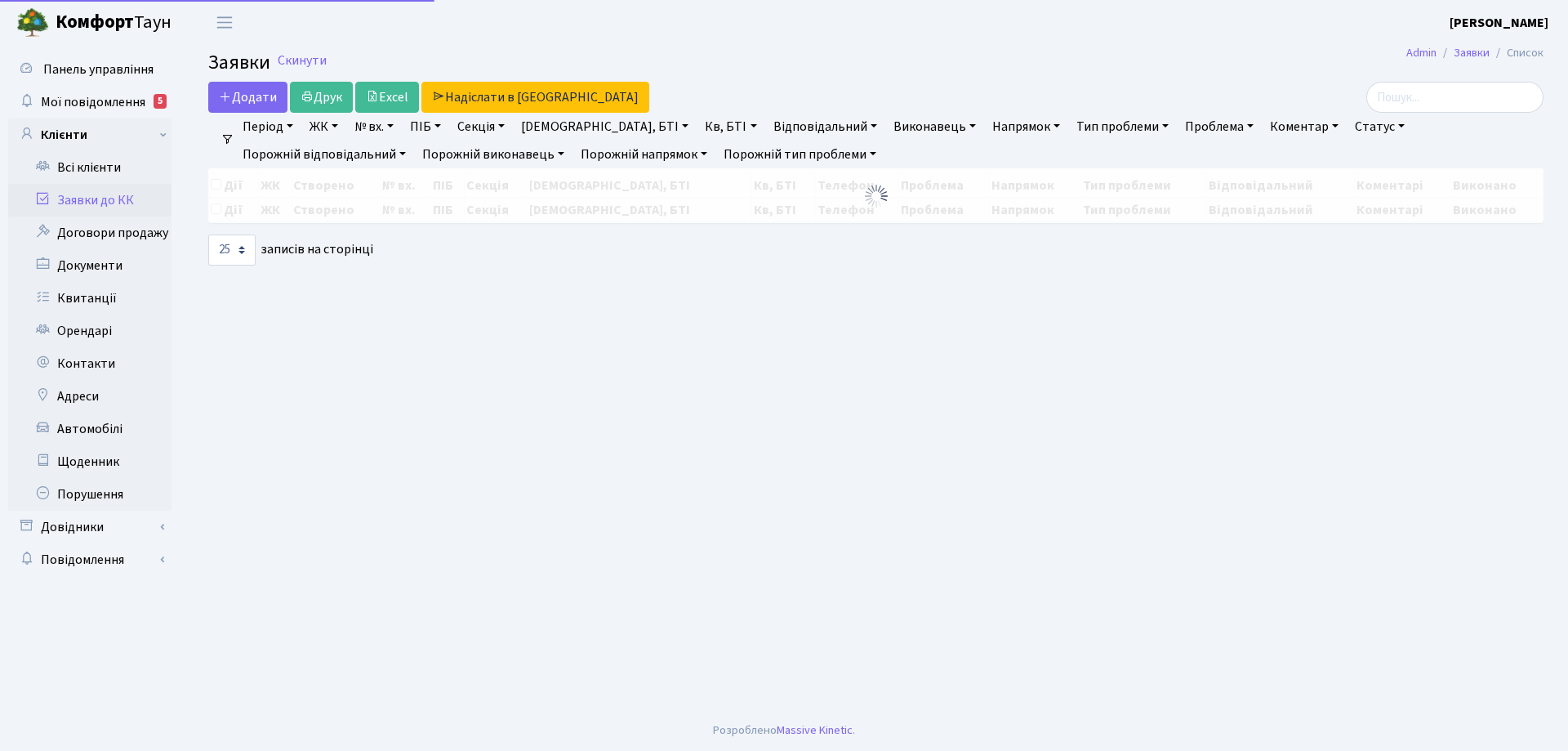
select select "25"
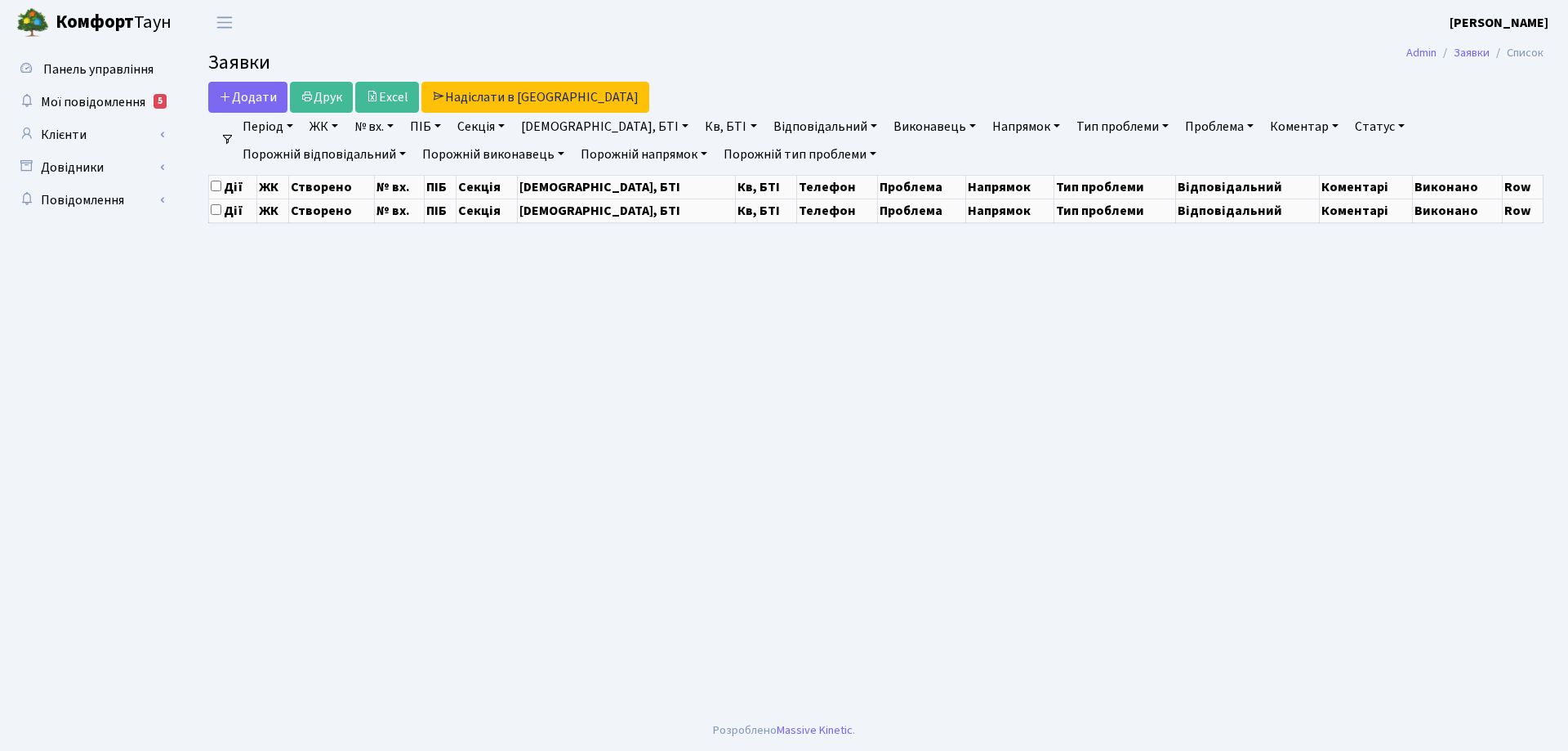
select select "25"
